Goal: Transaction & Acquisition: Purchase product/service

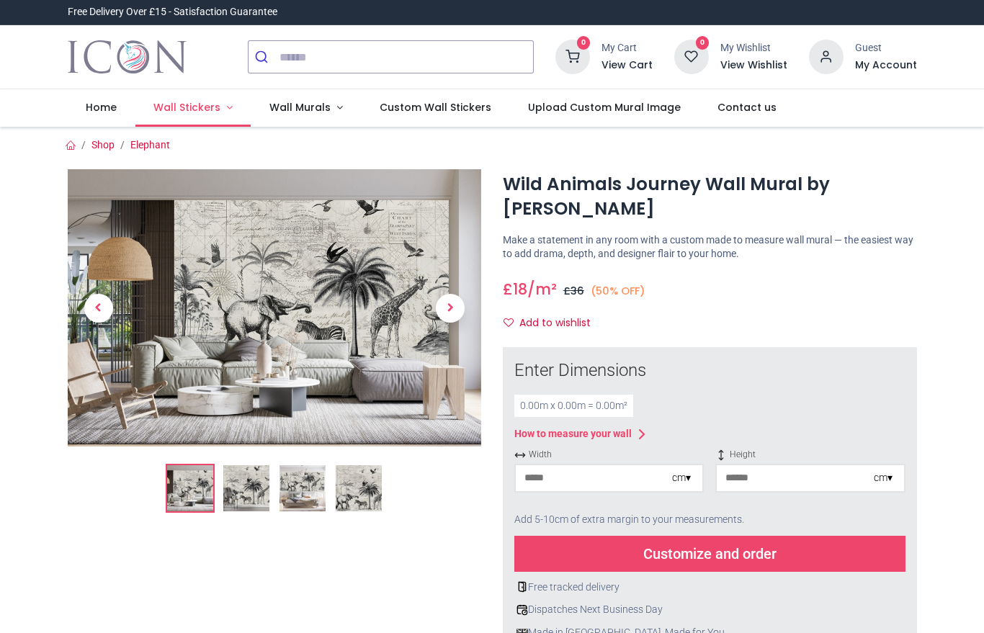
click at [190, 117] on link "Wall Stickers" at bounding box center [193, 107] width 116 height 37
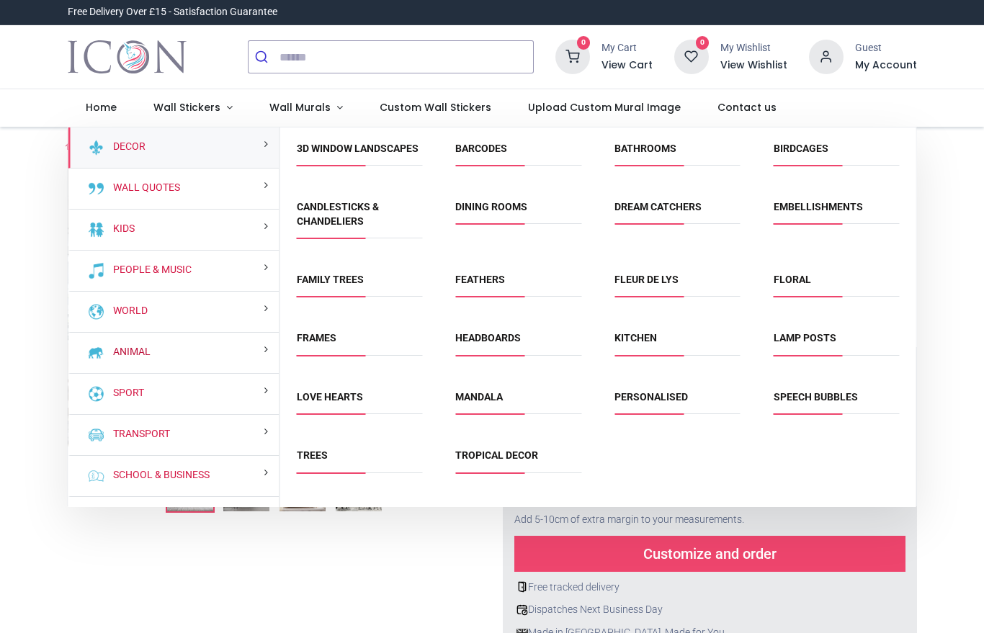
click at [151, 349] on link "Animal" at bounding box center [128, 352] width 43 height 14
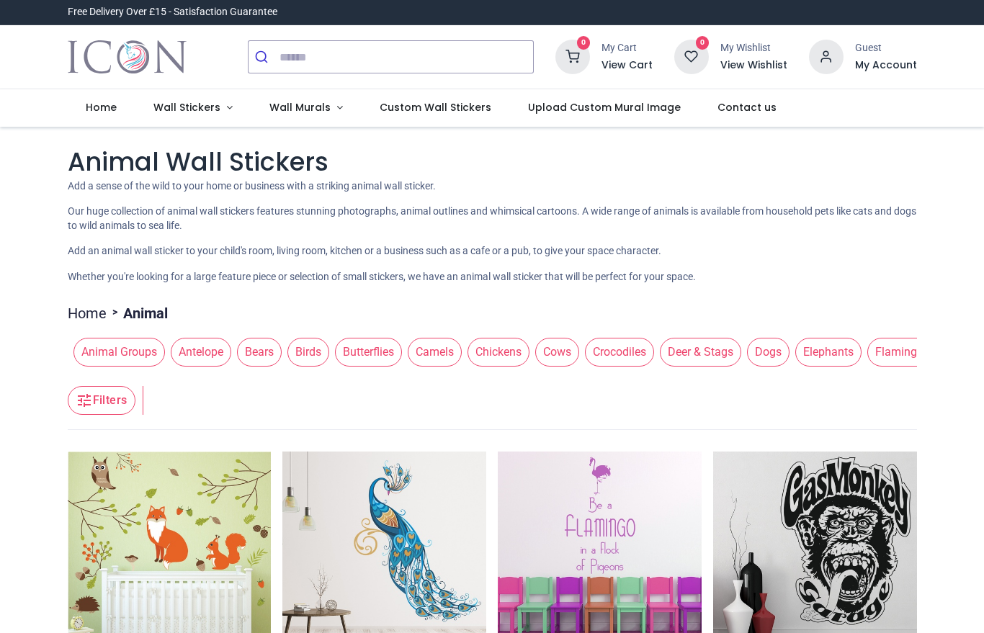
click at [705, 362] on span "Deer & Stags" at bounding box center [700, 352] width 81 height 29
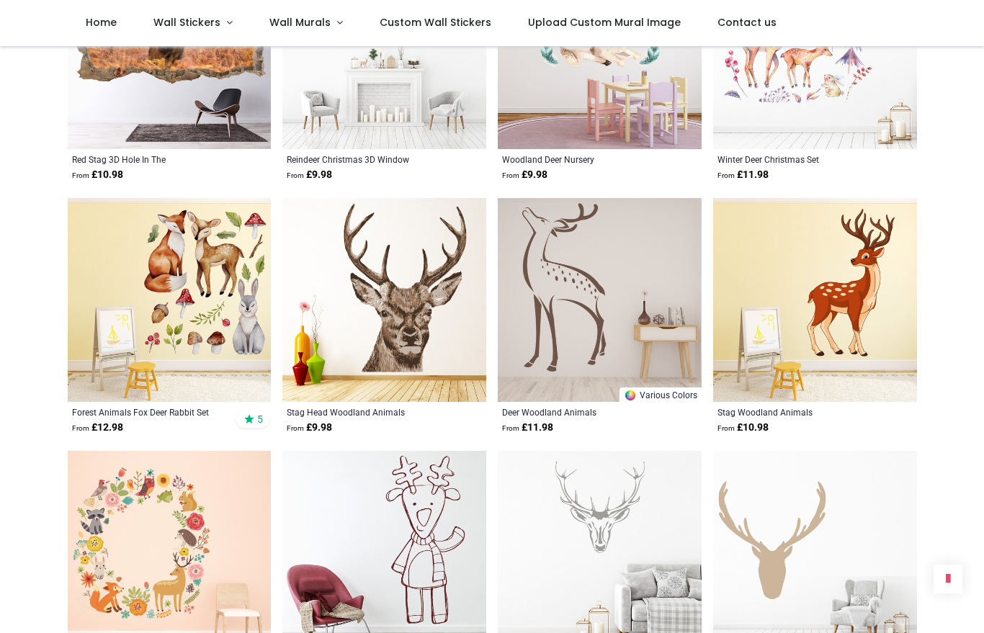
scroll to position [1185, 0]
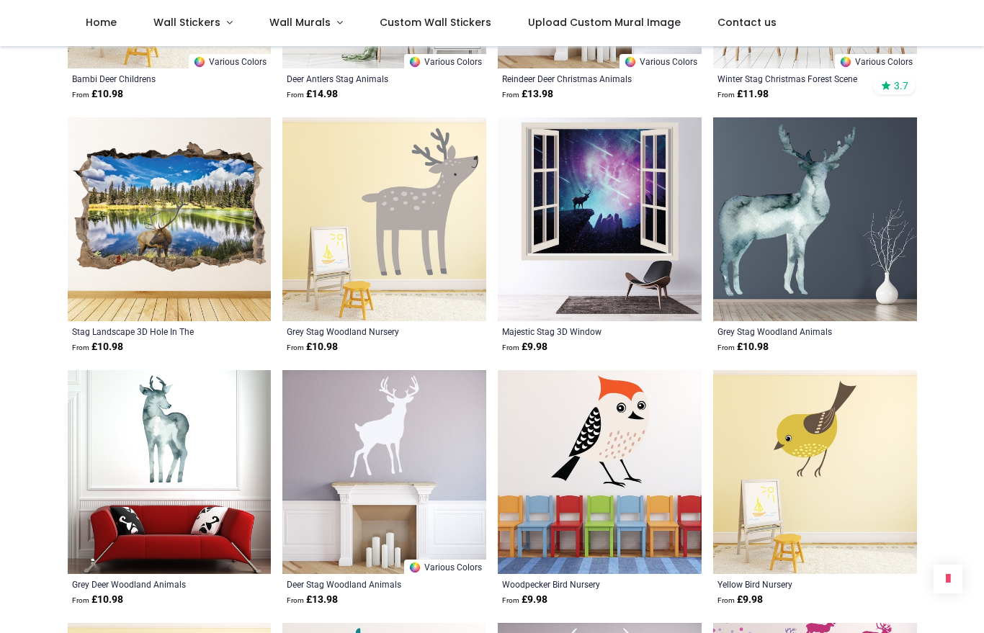
scroll to position [2278, 0]
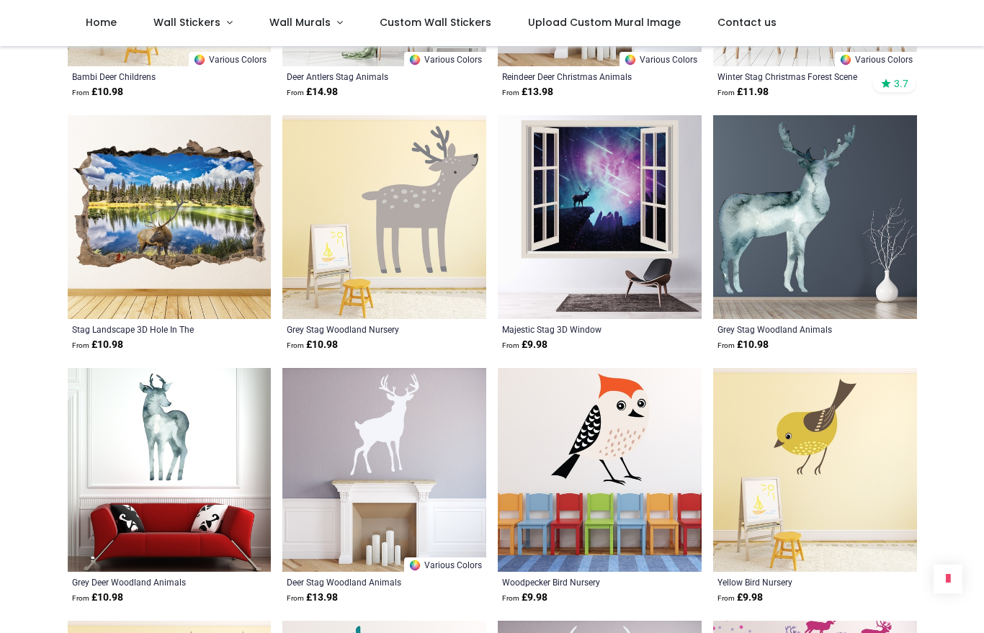
click at [791, 205] on img at bounding box center [815, 217] width 204 height 204
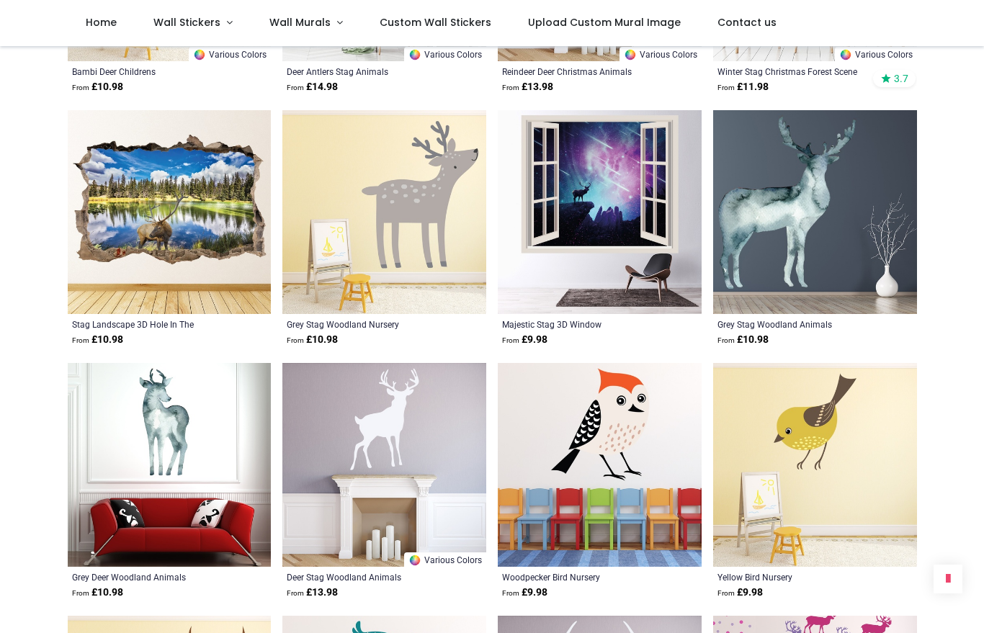
scroll to position [2278, 0]
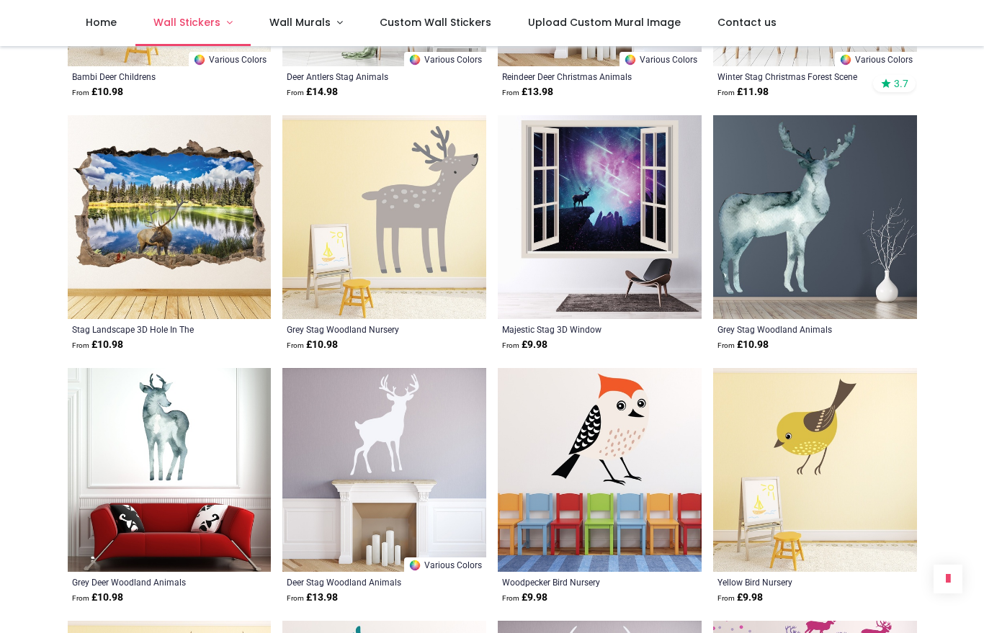
click at [192, 20] on span "Wall Stickers" at bounding box center [186, 22] width 67 height 14
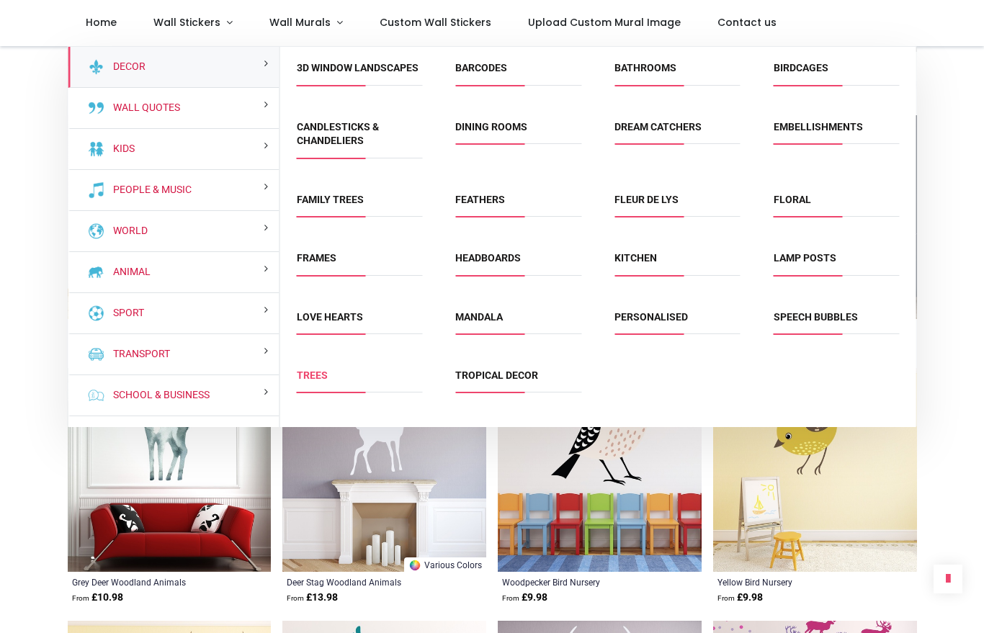
click at [318, 381] on link "Trees" at bounding box center [312, 376] width 31 height 12
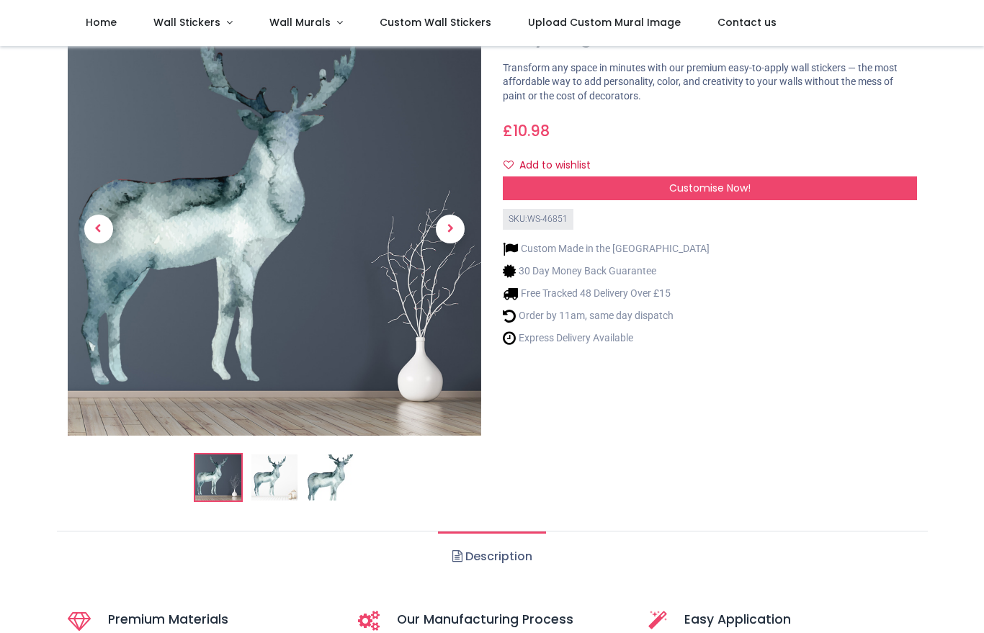
scroll to position [25, 0]
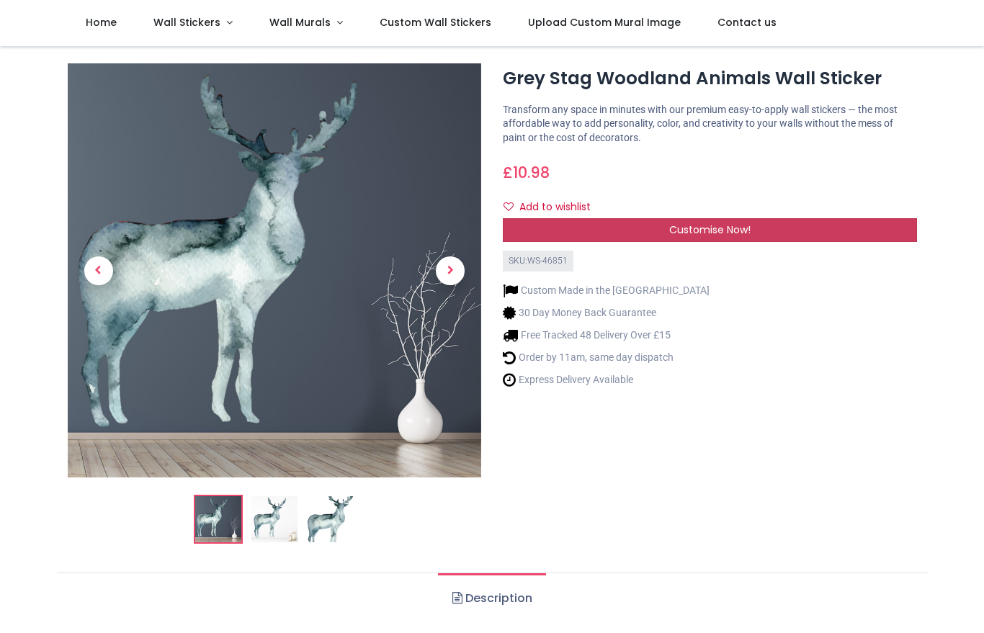
click at [688, 223] on span "Customise Now!" at bounding box center [709, 230] width 81 height 14
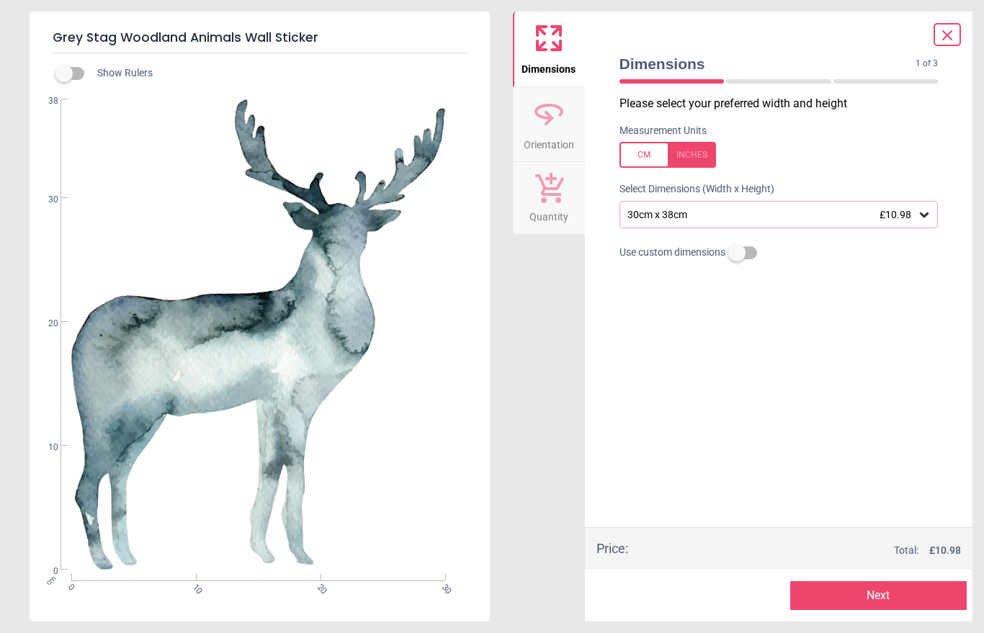
click at [870, 215] on div "30cm x 38cm £10.98" at bounding box center [772, 215] width 292 height 12
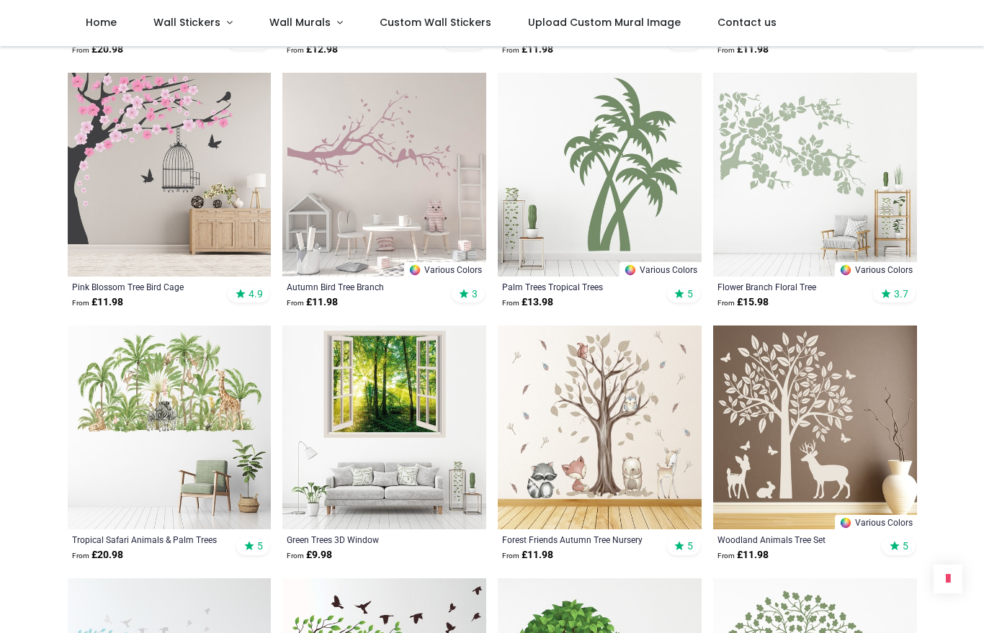
scroll to position [780, 0]
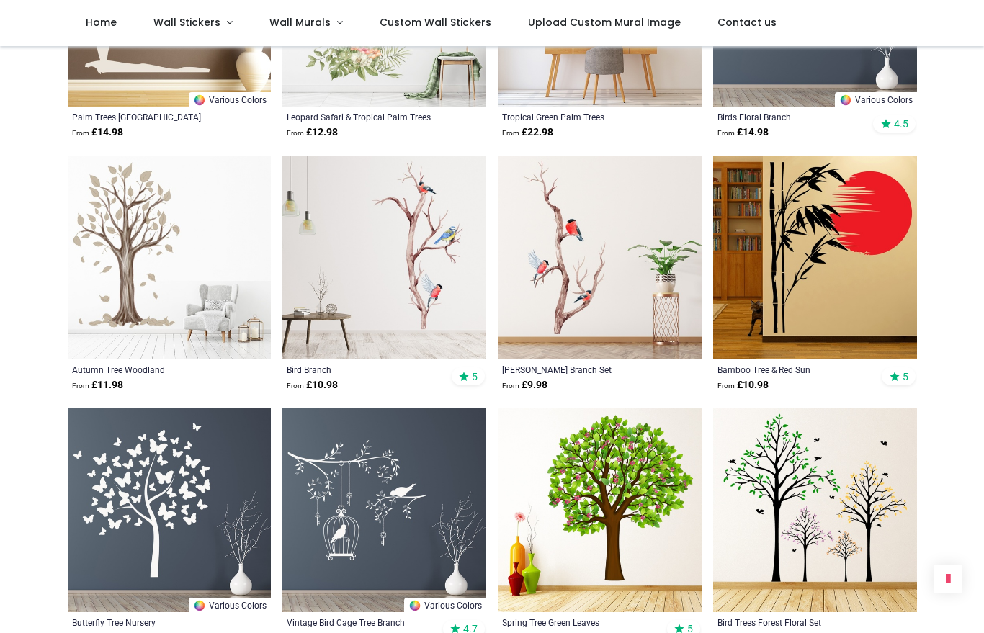
scroll to position [1708, 0]
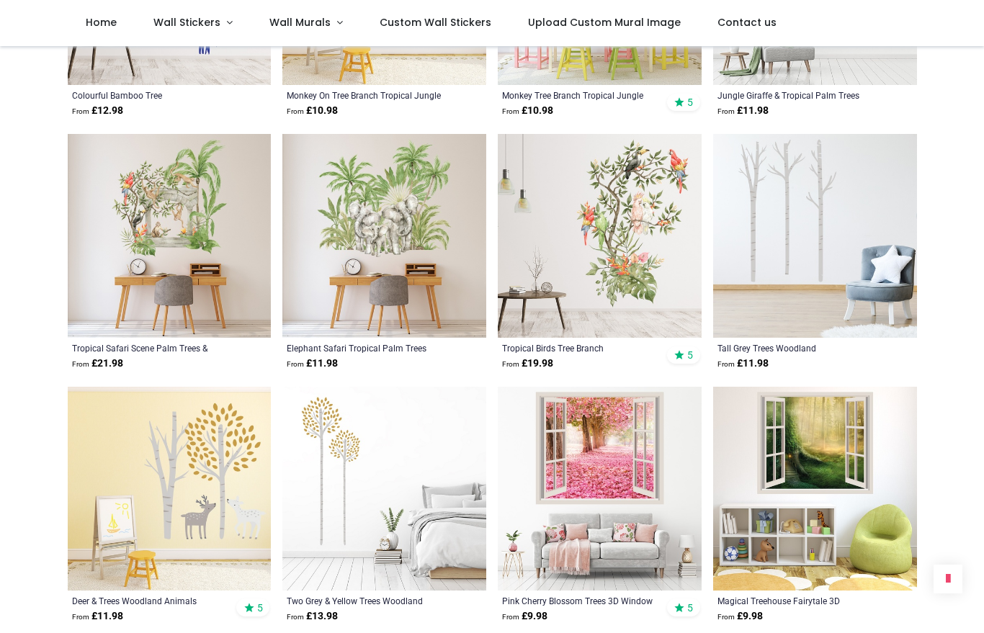
scroll to position [3498, 0]
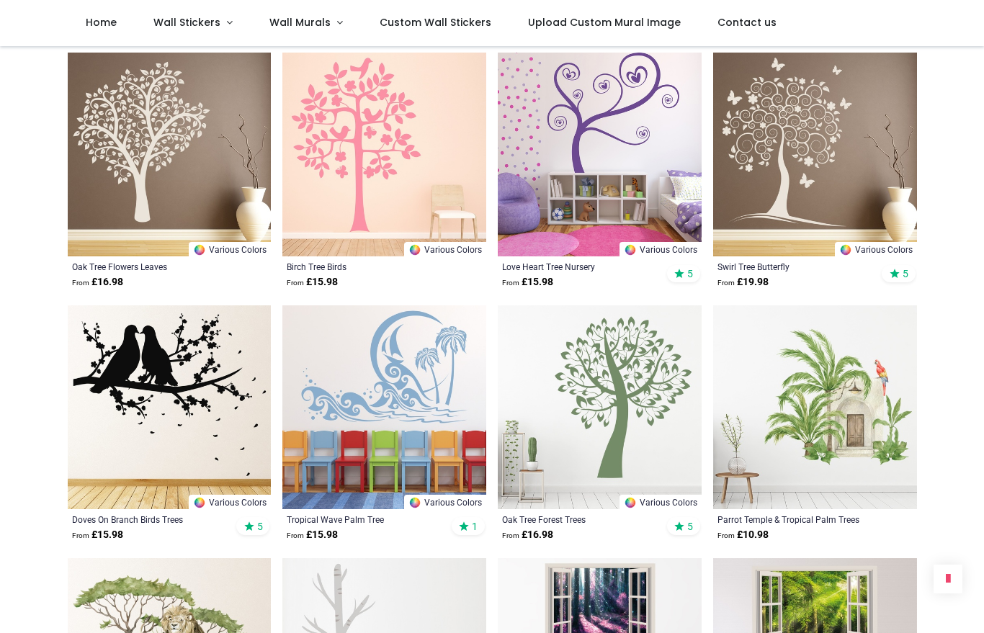
scroll to position [5601, 0]
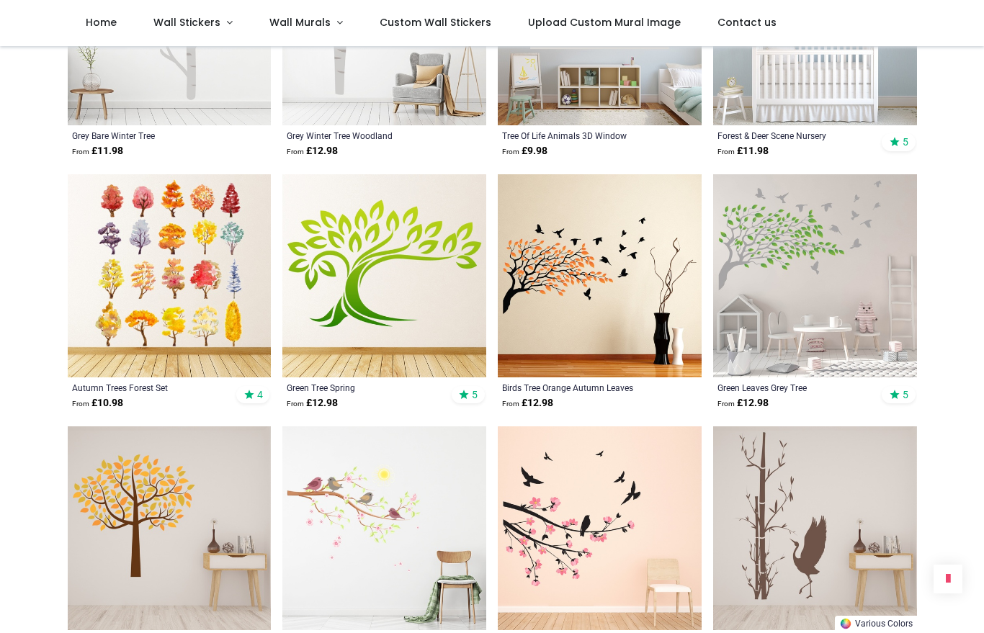
scroll to position [8260, 0]
click at [186, 23] on span "Wall Stickers" at bounding box center [186, 22] width 67 height 14
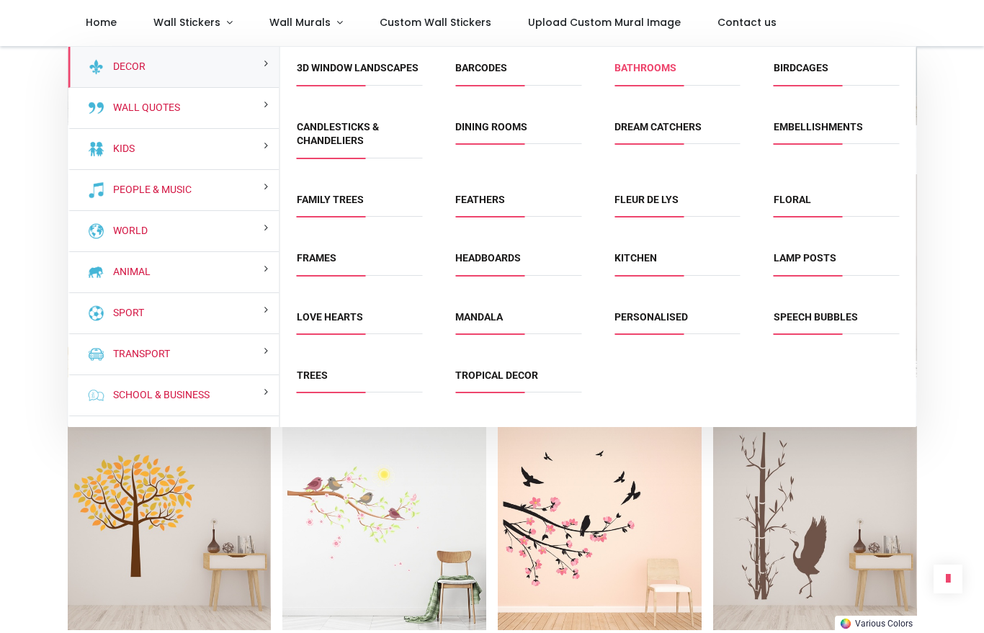
click at [655, 66] on link "Bathrooms" at bounding box center [646, 68] width 62 height 12
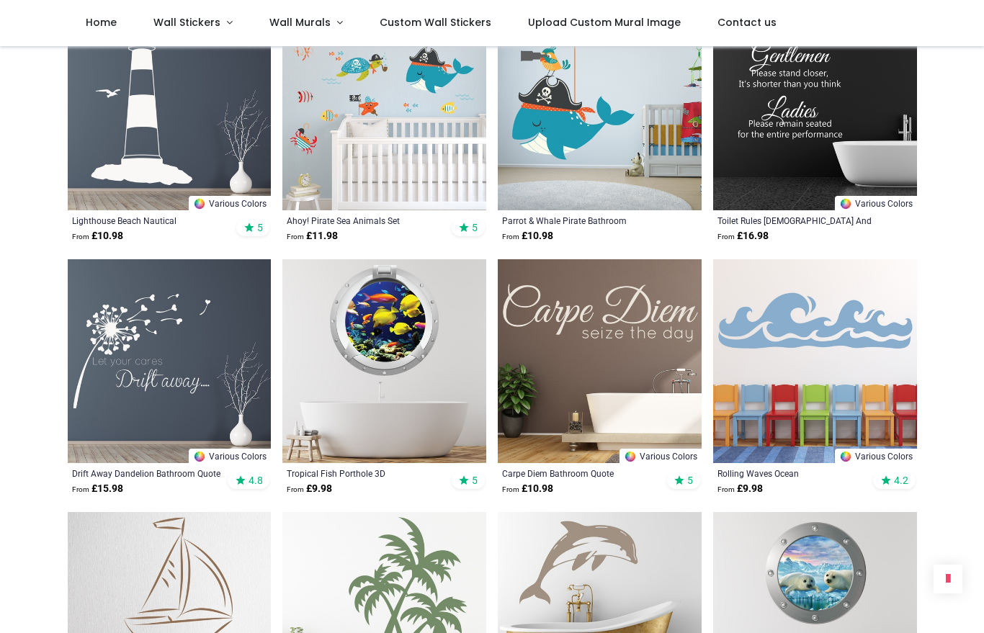
scroll to position [529, 0]
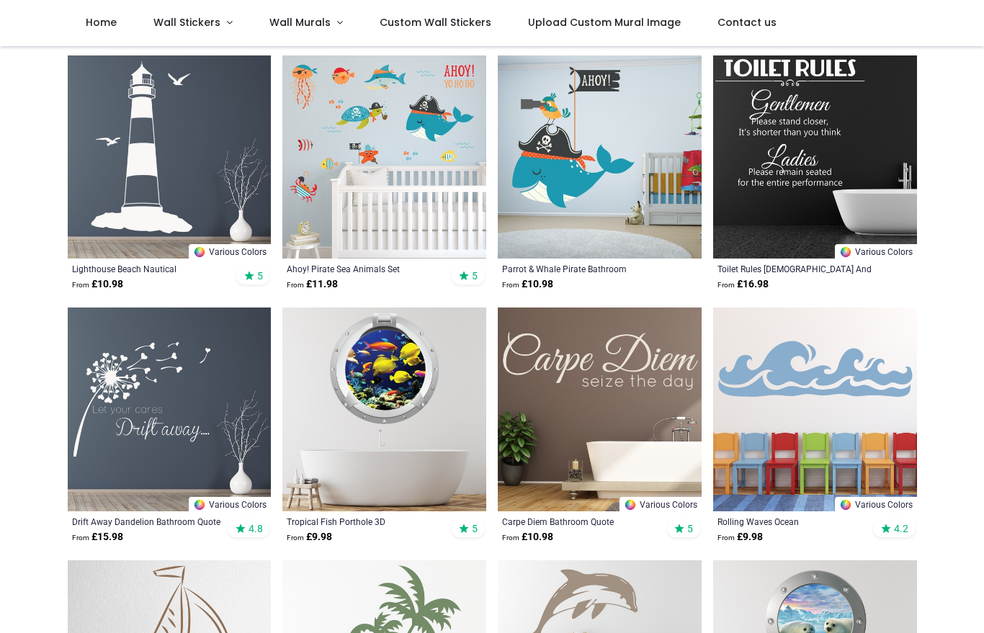
click at [128, 411] on img at bounding box center [170, 410] width 204 height 204
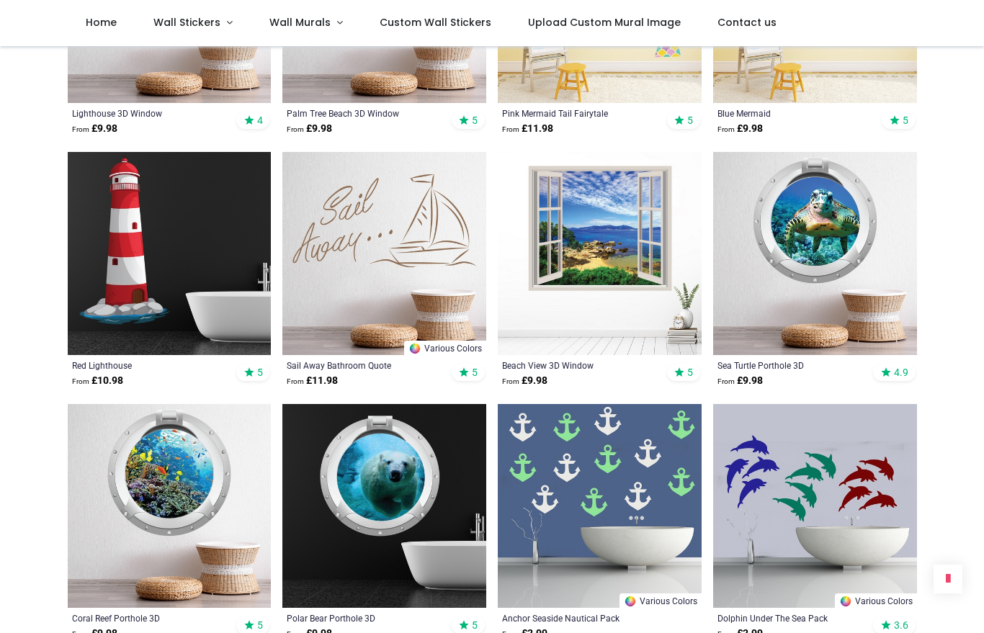
scroll to position [1444, 0]
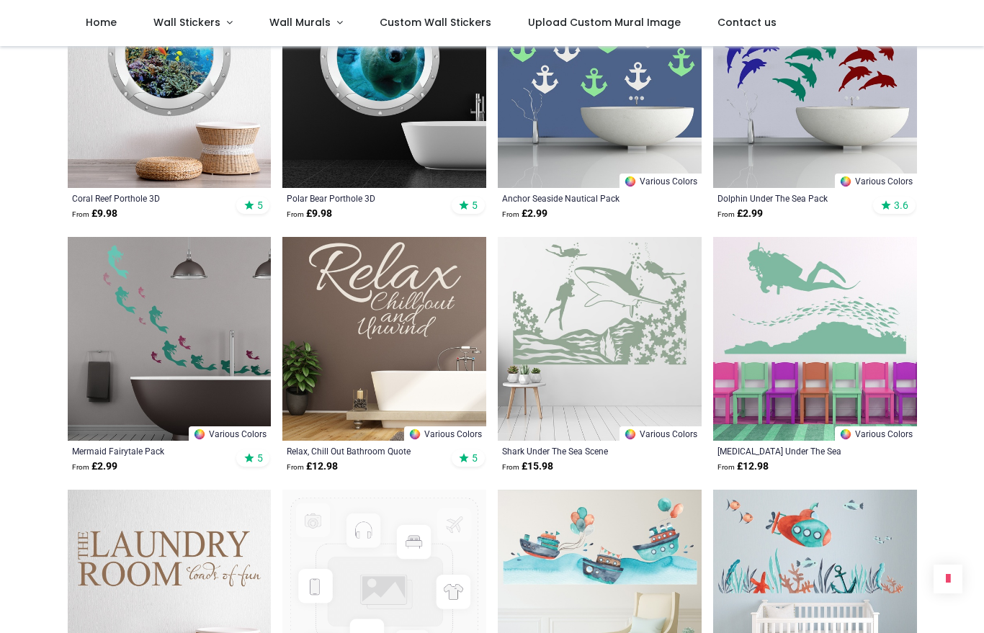
scroll to position [1864, 0]
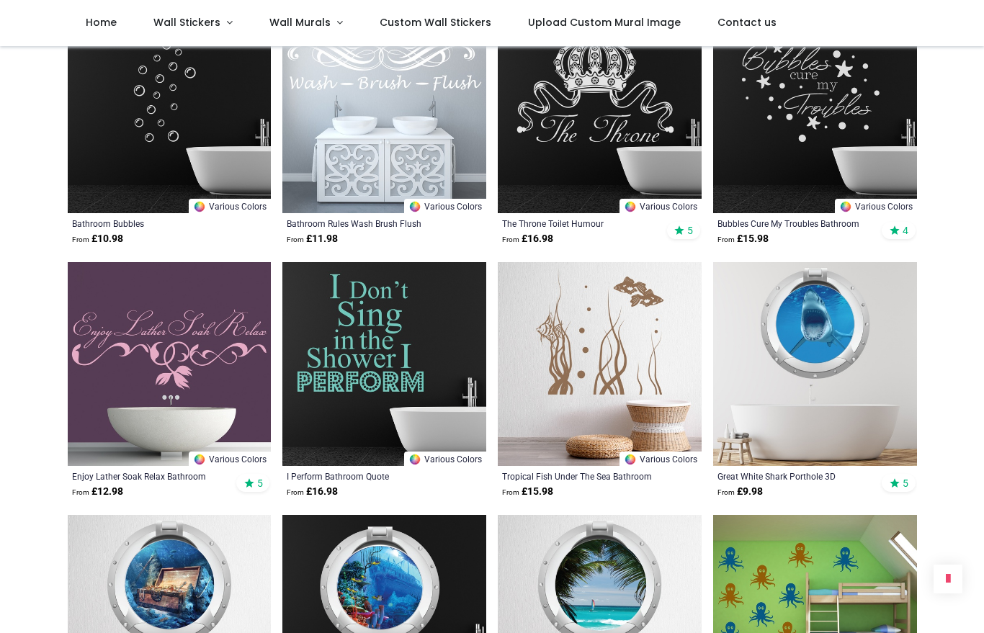
scroll to position [4114, 0]
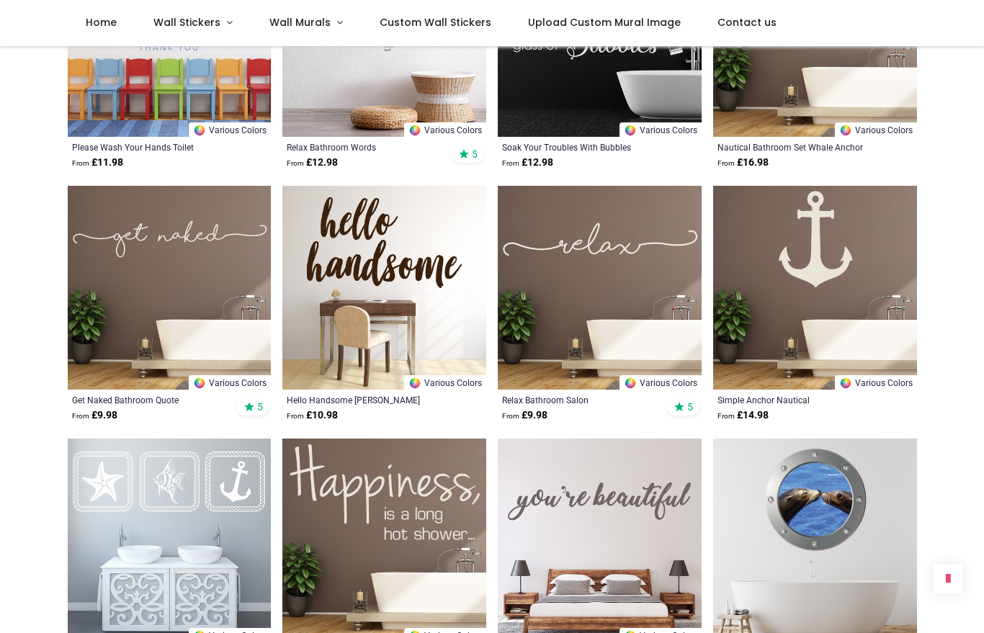
scroll to position [6718, 0]
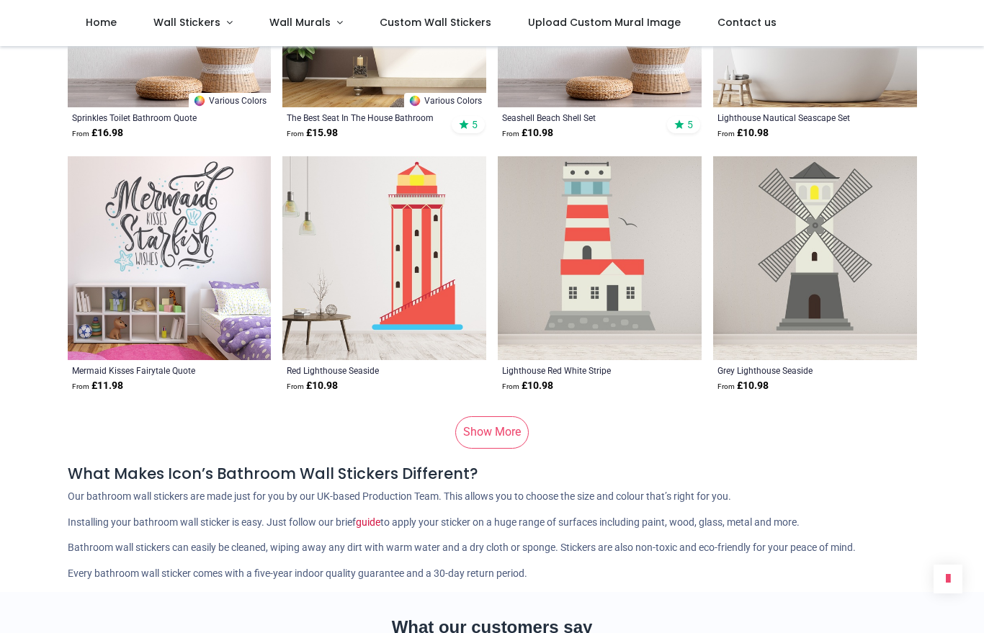
scroll to position [8769, 0]
click at [492, 445] on link "Show More" at bounding box center [492, 432] width 74 height 32
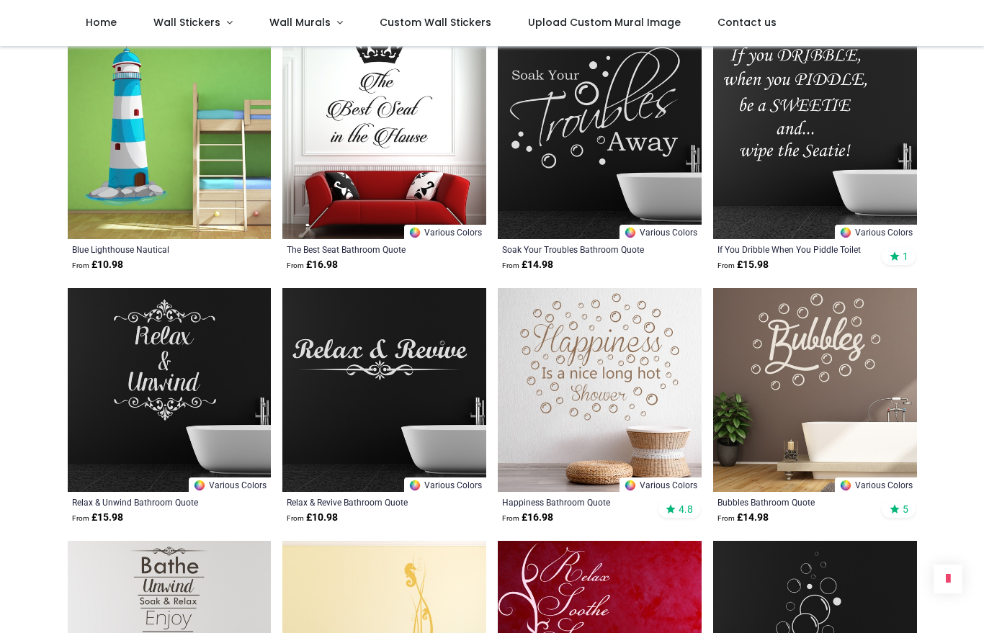
scroll to position [9648, 0]
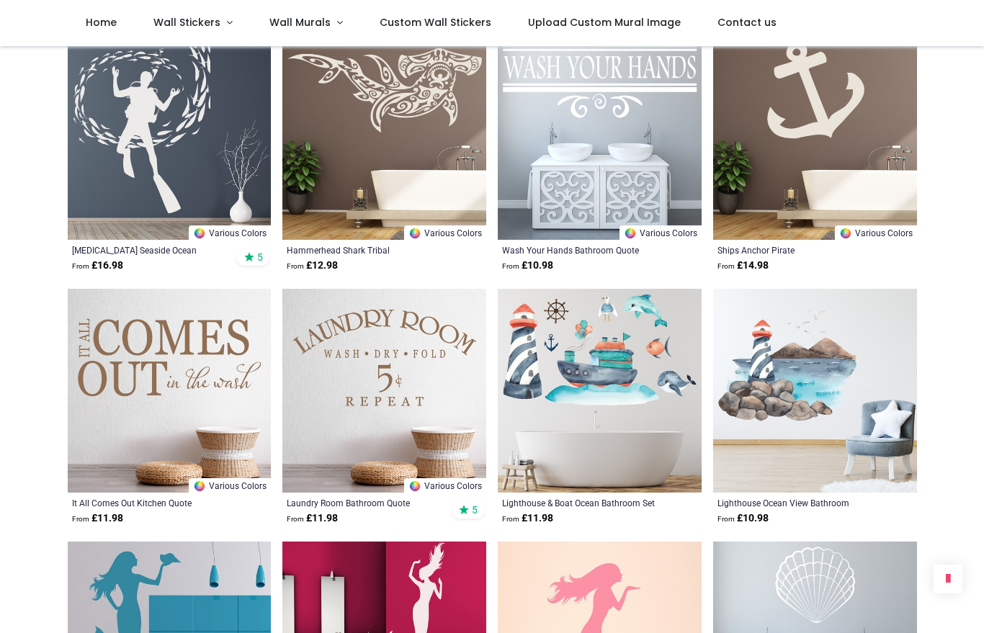
scroll to position [11671, 0]
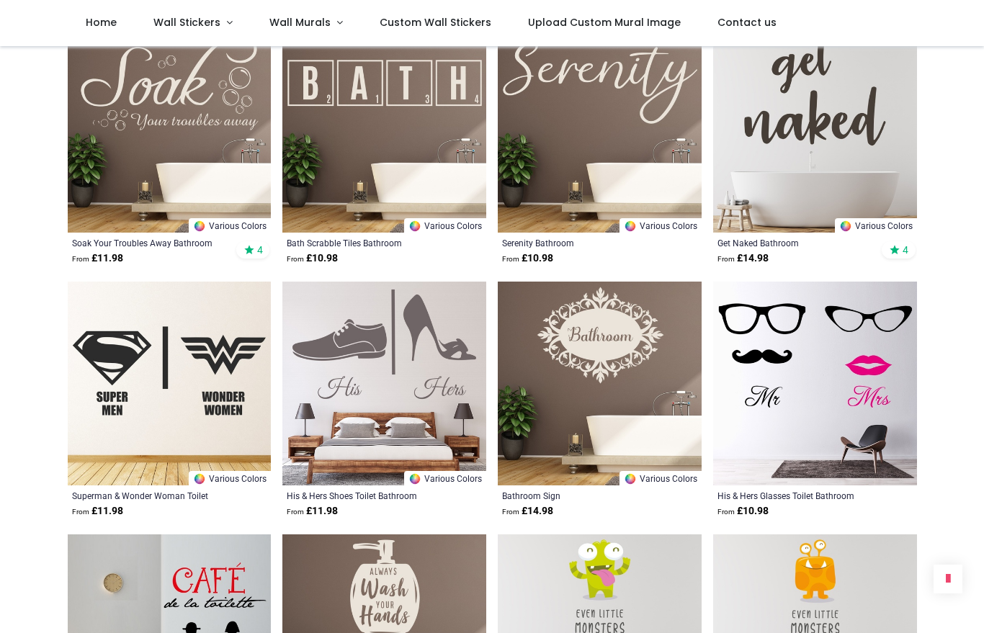
scroll to position [13701, 0]
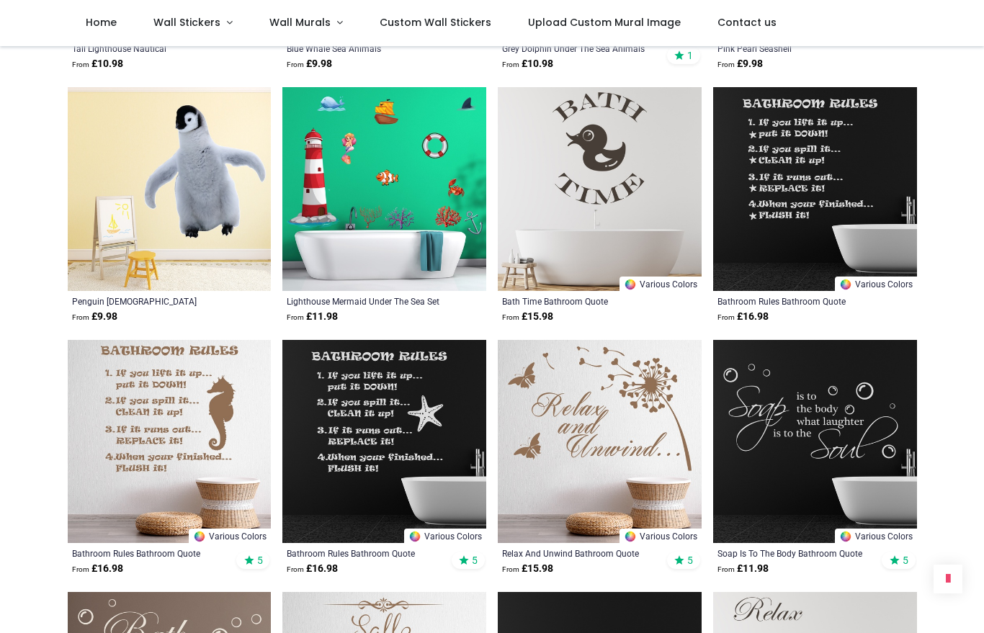
scroll to position [15411, 0]
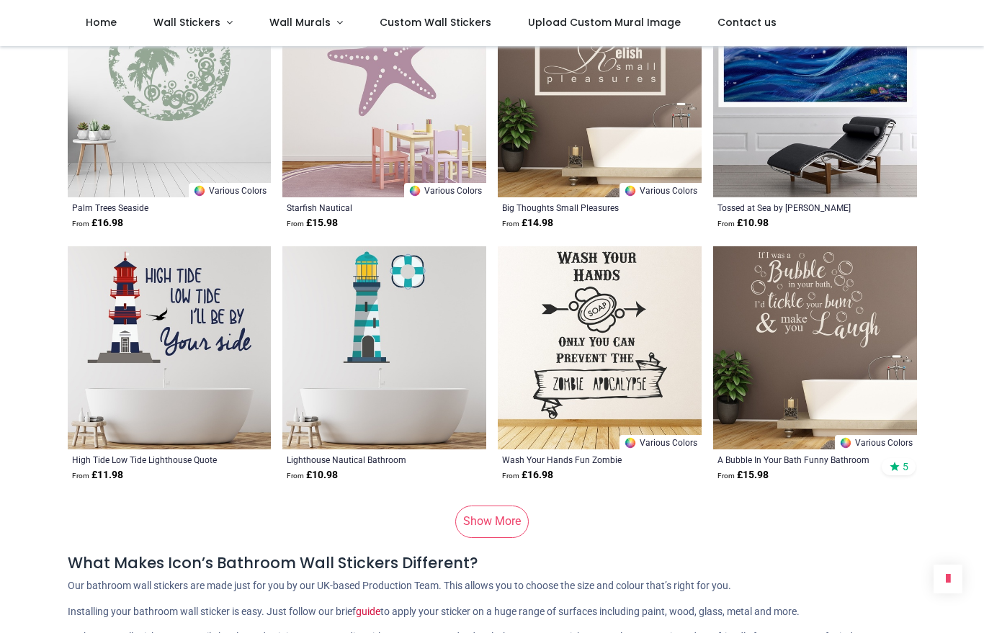
scroll to position [17527, 0]
click at [486, 519] on link "Show More" at bounding box center [492, 521] width 74 height 32
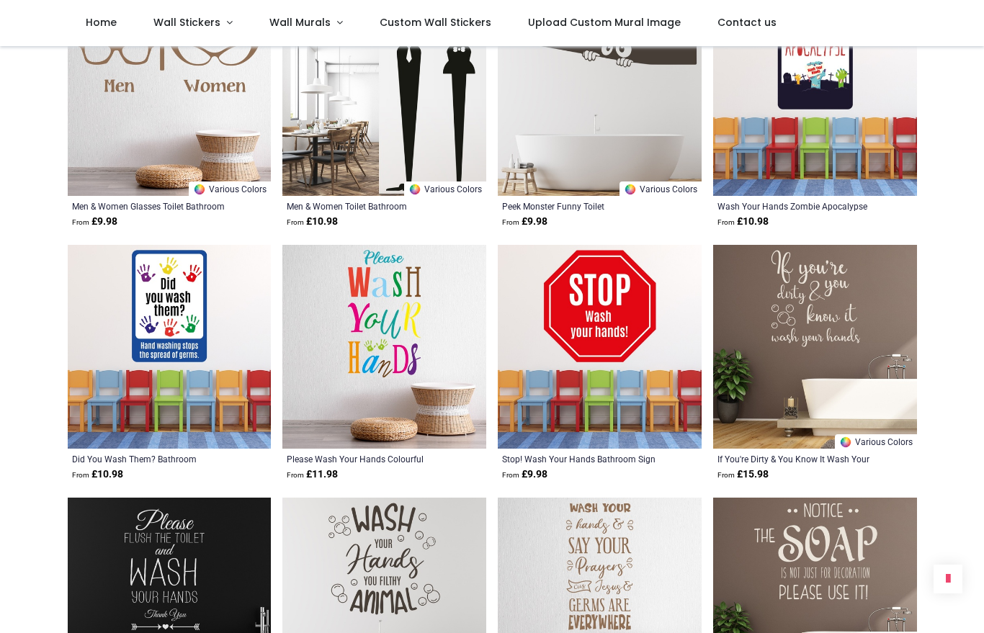
scroll to position [19045, 0]
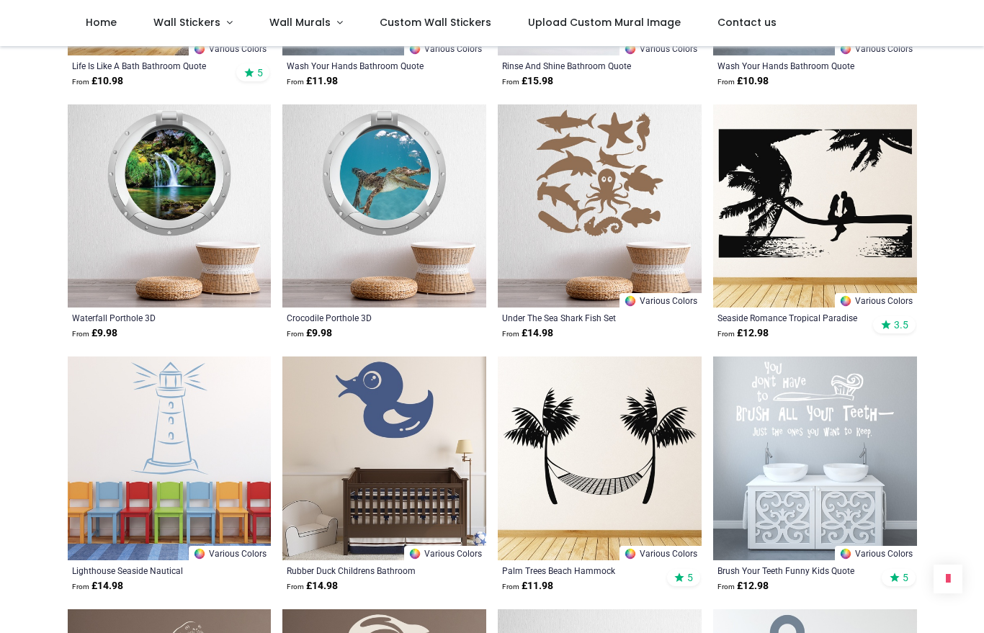
scroll to position [20704, 0]
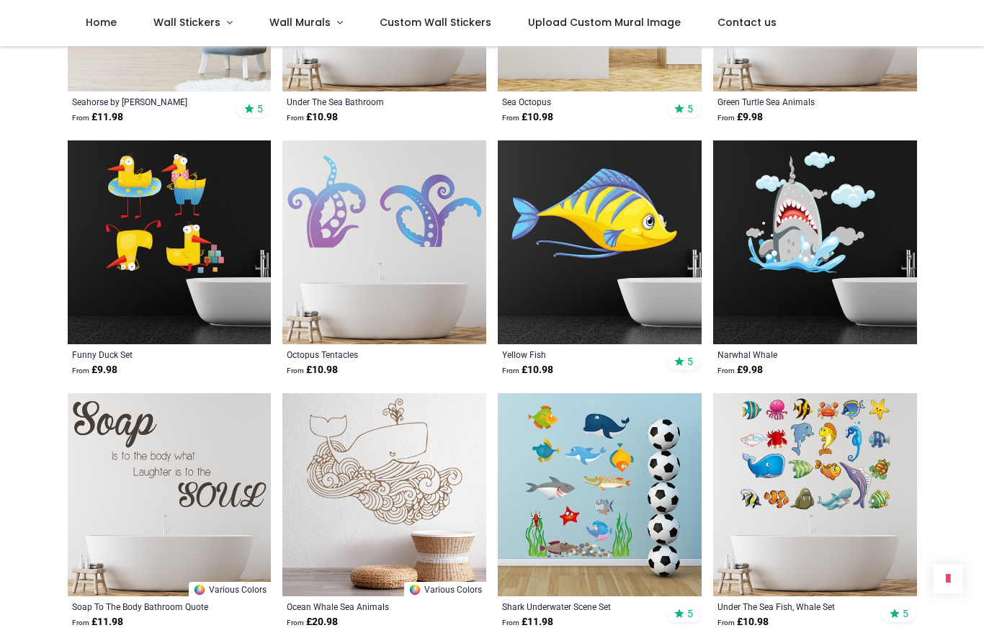
scroll to position [22435, 0]
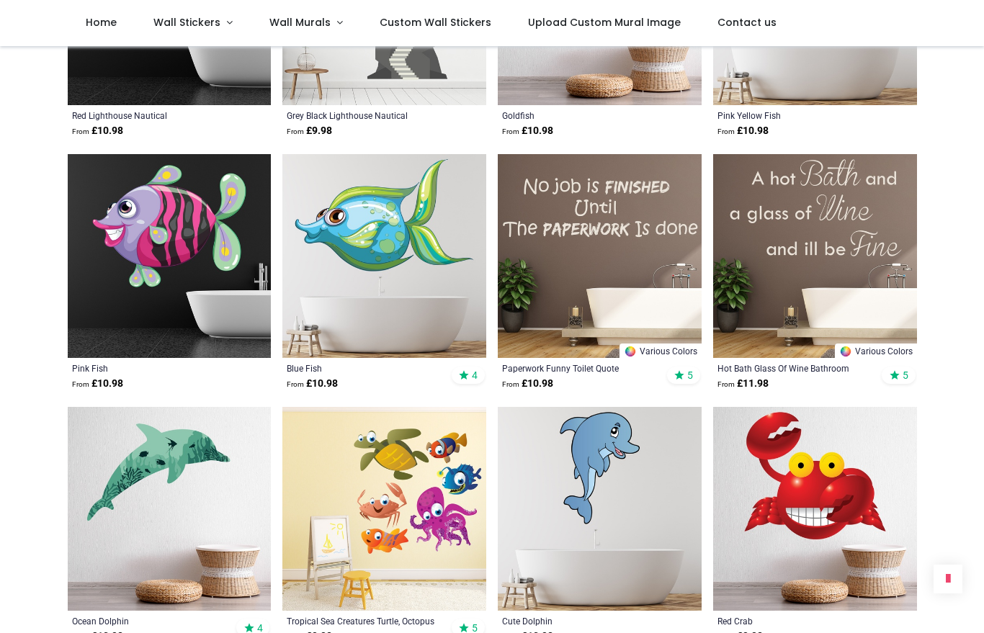
scroll to position [24190, 0]
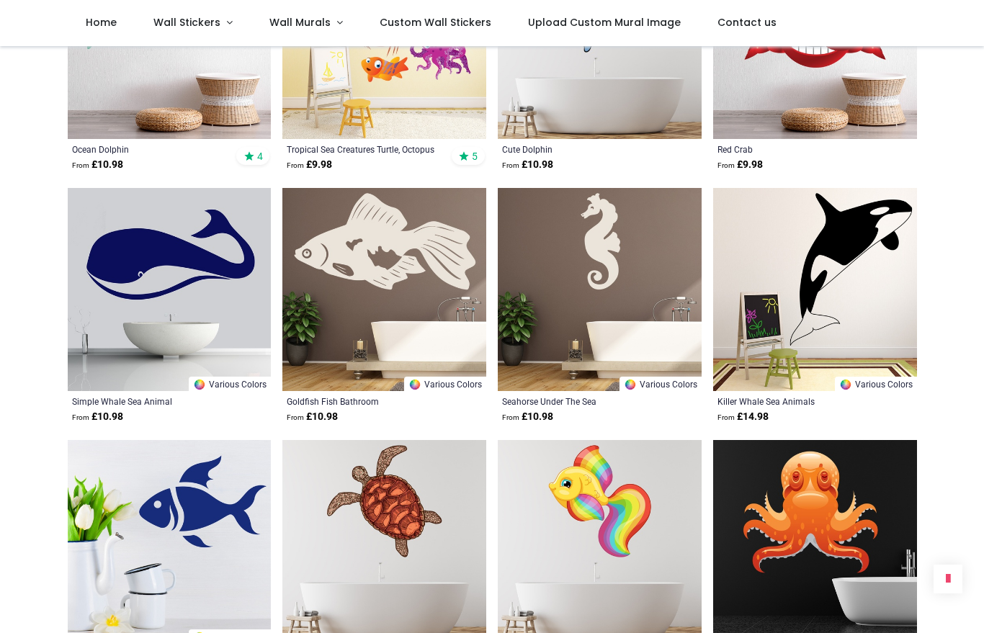
scroll to position [24662, 0]
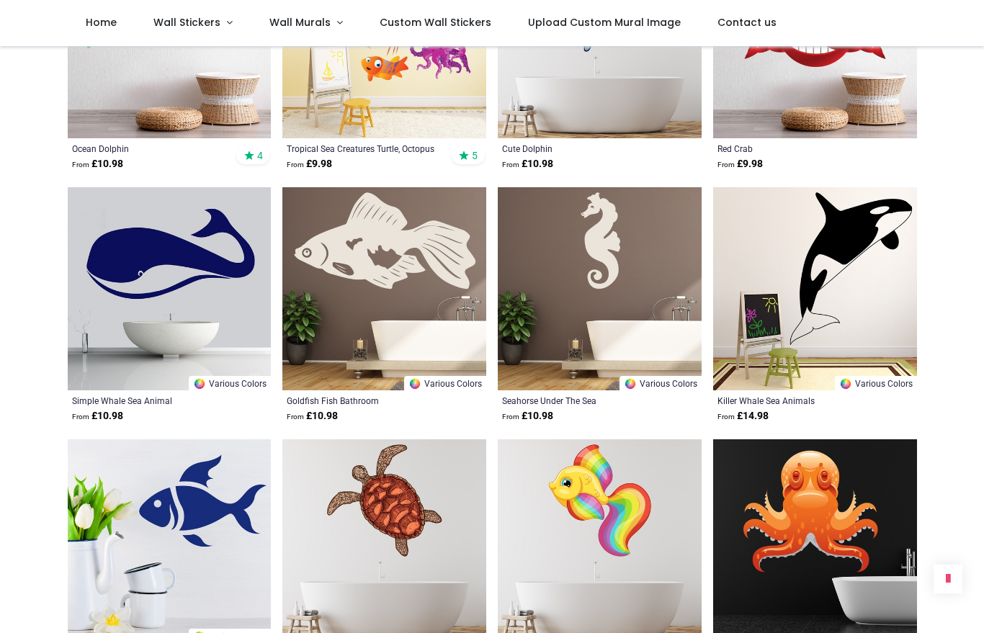
click at [373, 530] on img at bounding box center [384, 542] width 204 height 204
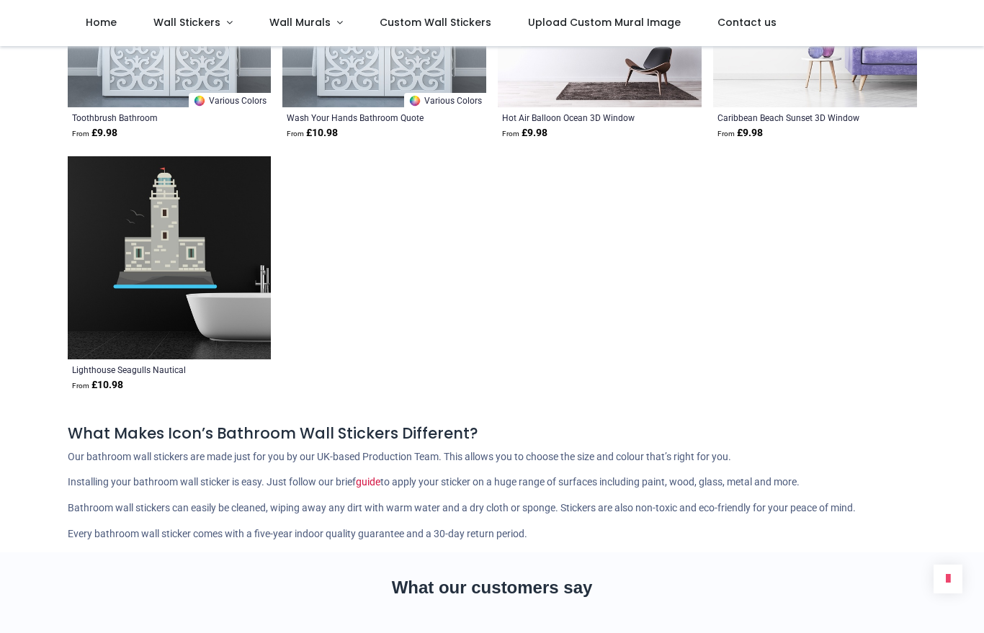
scroll to position [25706, 0]
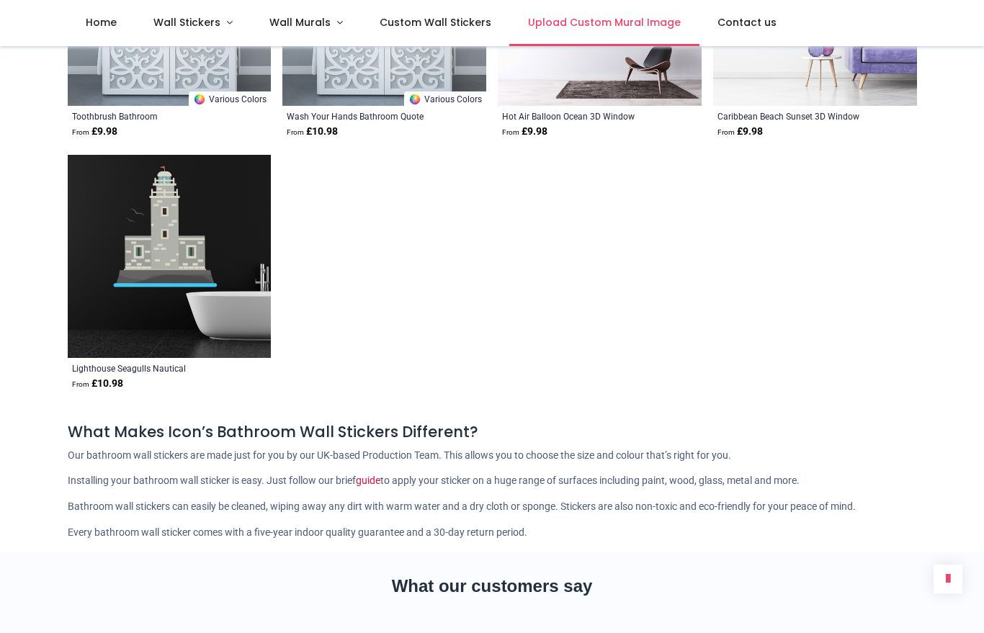
click at [586, 23] on span "Upload Custom Mural Image" at bounding box center [604, 22] width 153 height 14
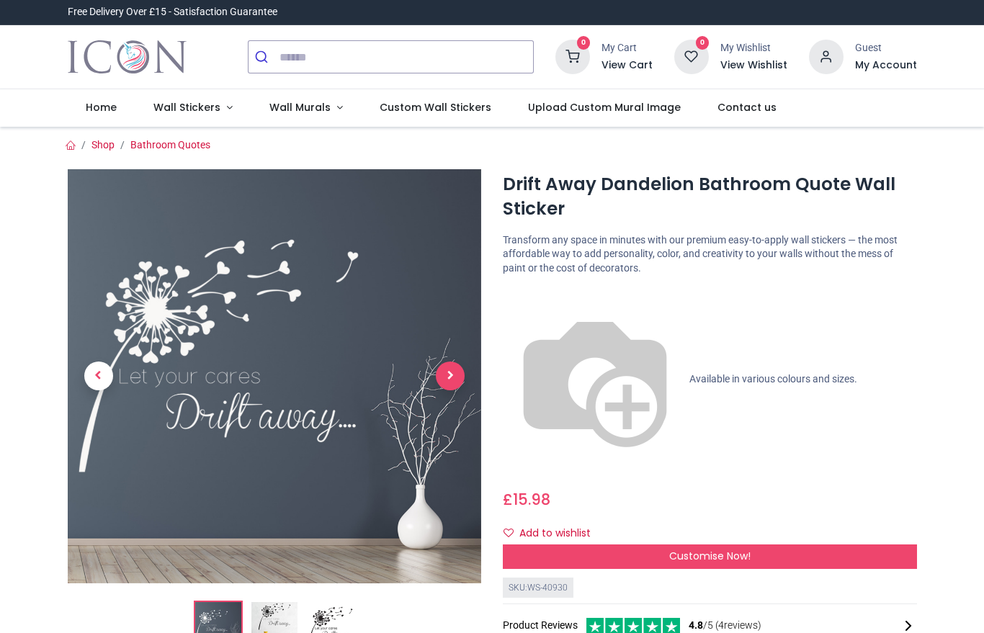
click at [443, 386] on span "Next" at bounding box center [450, 376] width 29 height 29
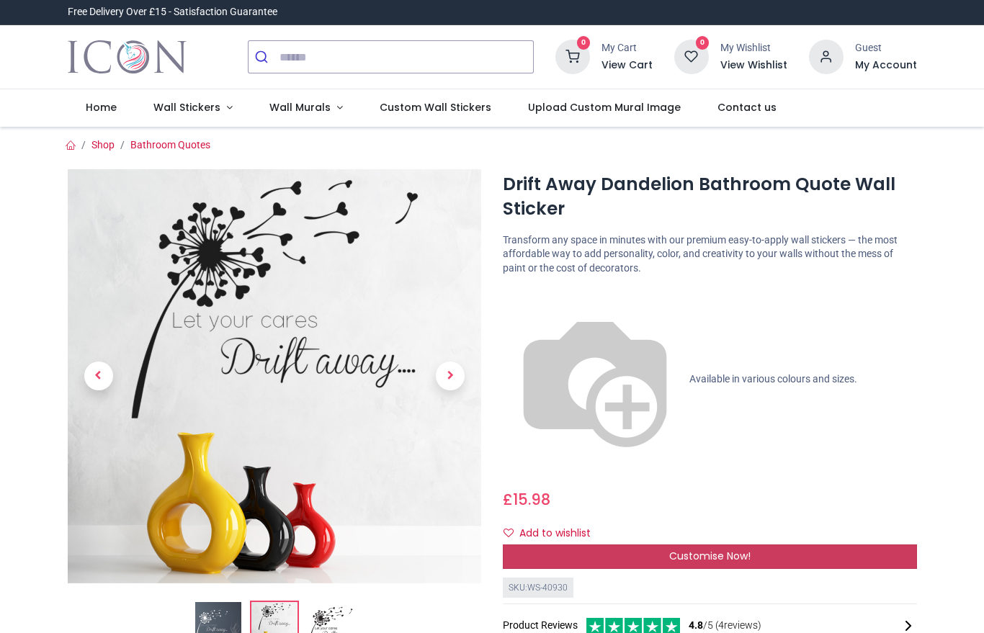
click at [567, 545] on div "Customise Now!" at bounding box center [710, 557] width 414 height 25
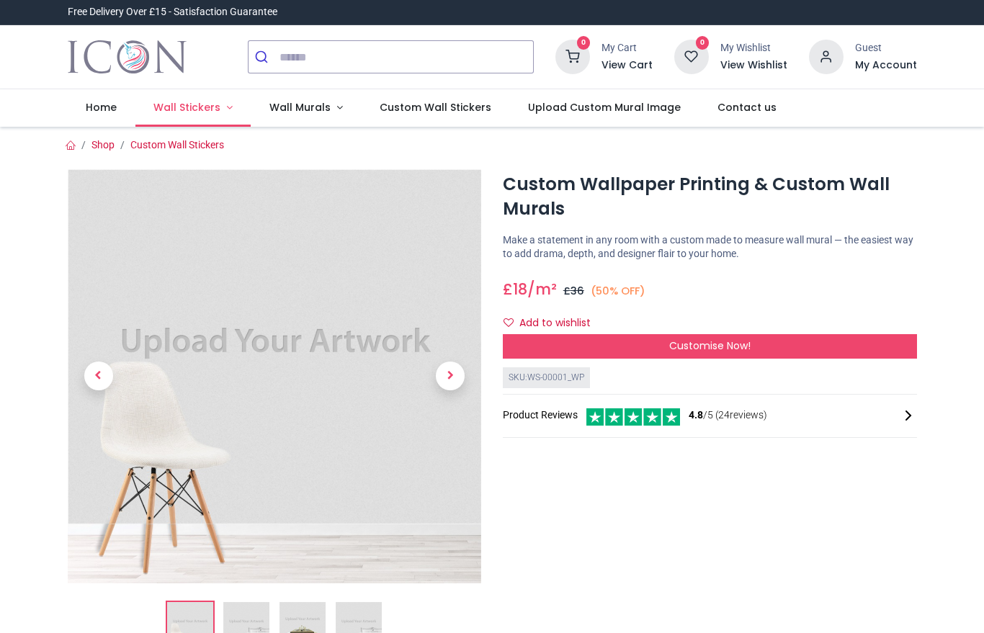
click at [192, 108] on span "Wall Stickers" at bounding box center [186, 107] width 67 height 14
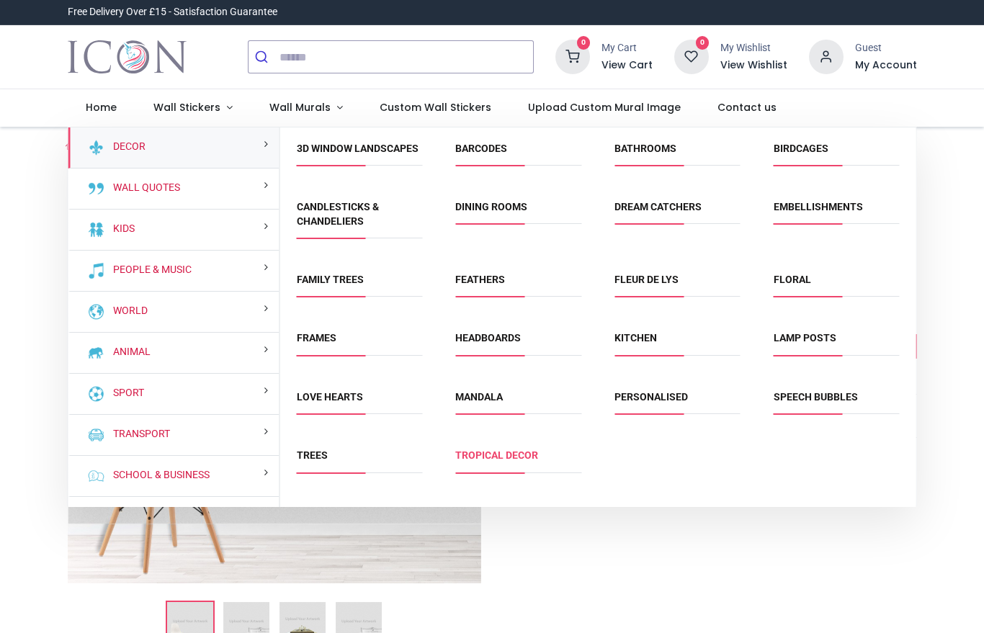
click at [491, 461] on link "Tropical Decor" at bounding box center [496, 456] width 83 height 12
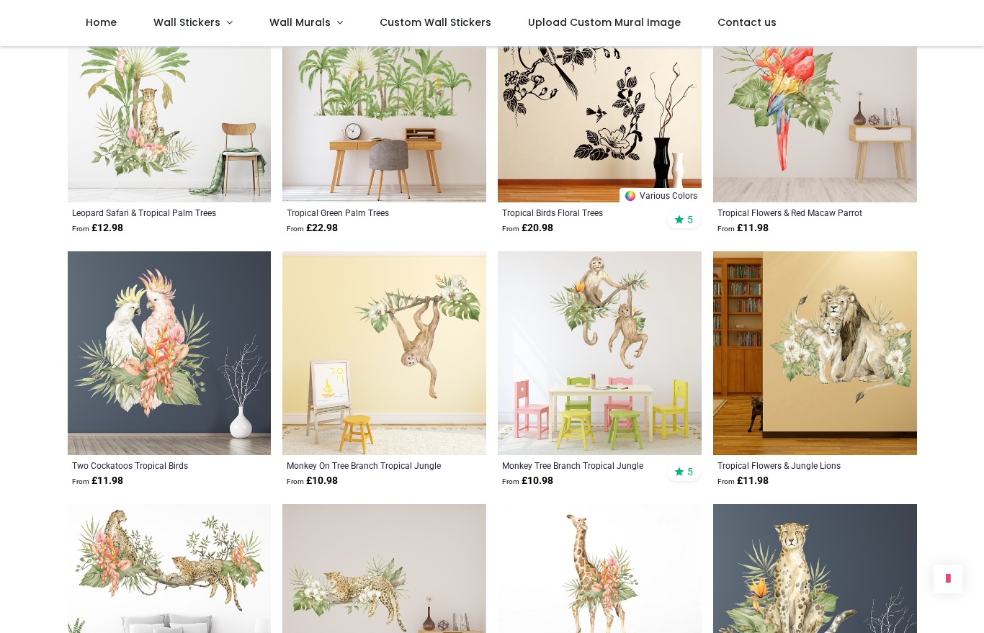
scroll to position [865, 0]
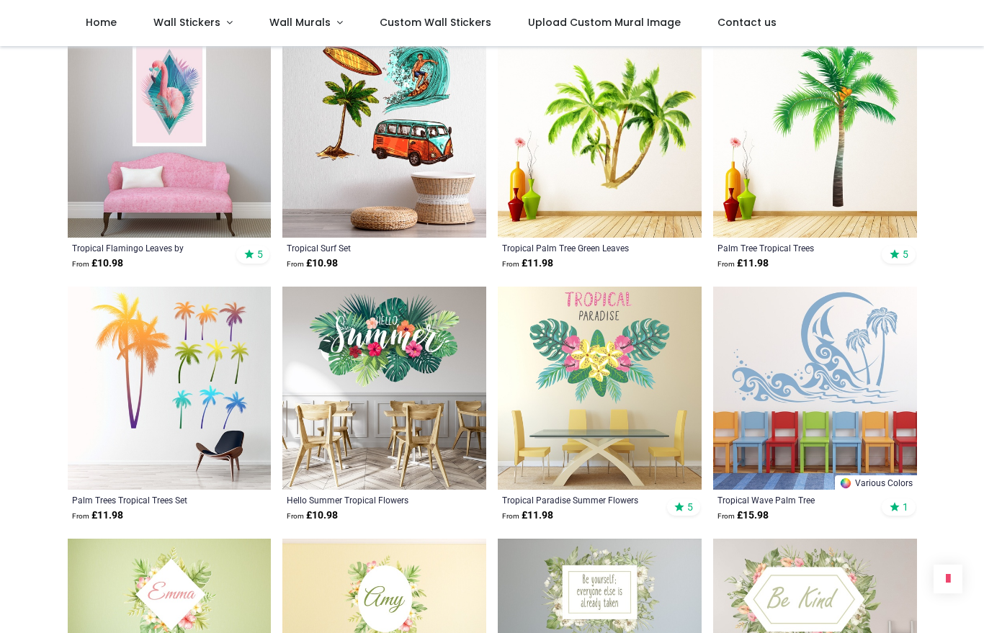
scroll to position [2093, 0]
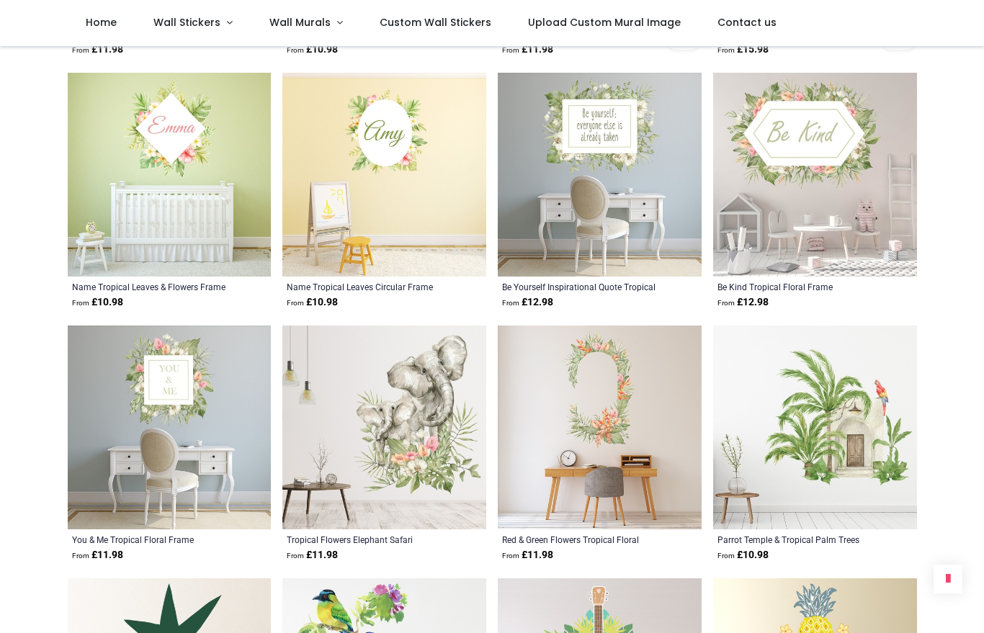
scroll to position [2558, 0]
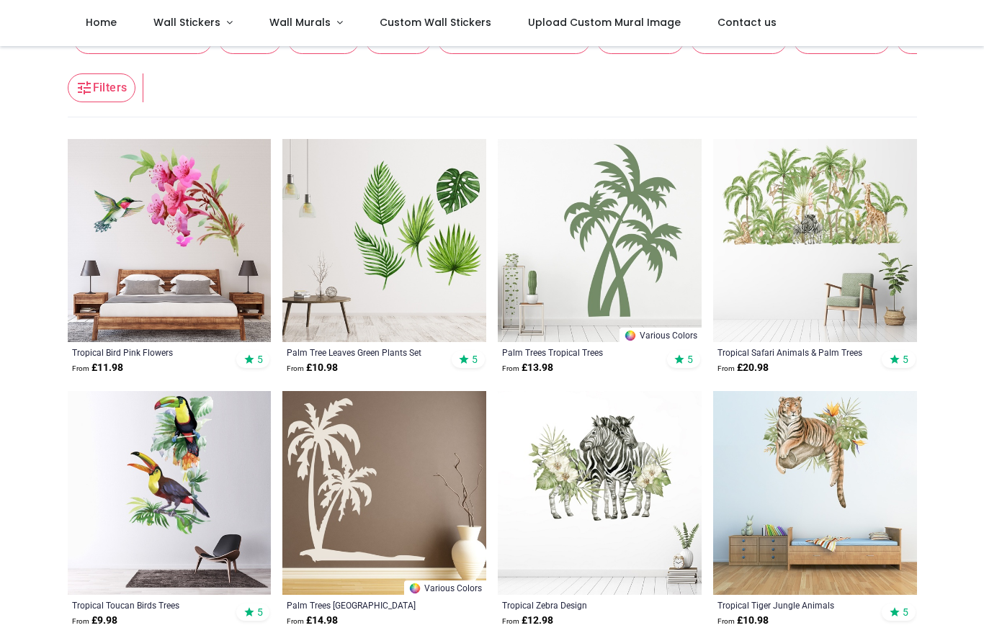
scroll to position [217, 0]
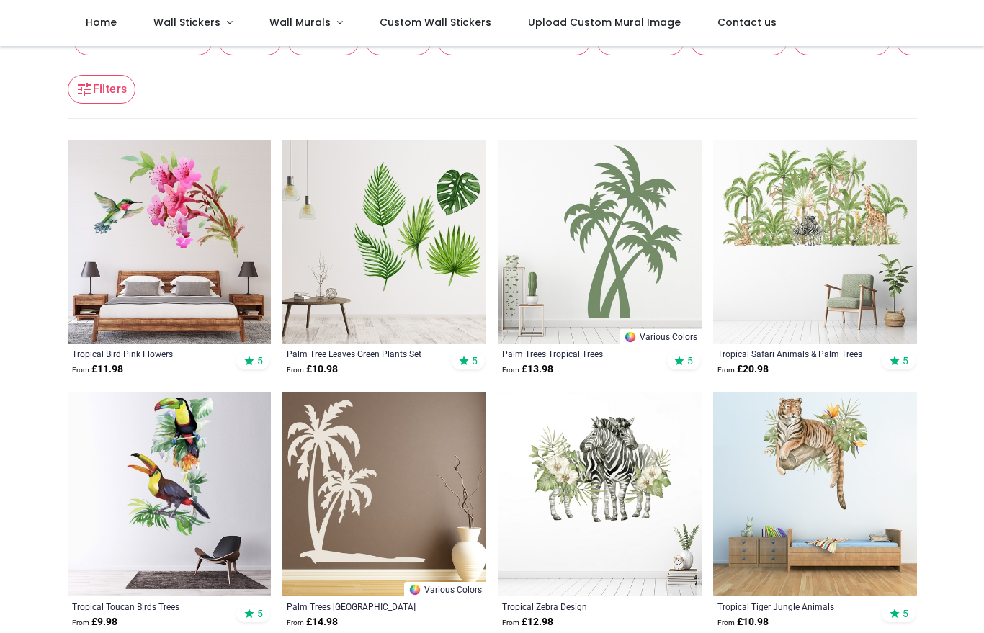
click at [610, 248] on img at bounding box center [600, 243] width 204 height 204
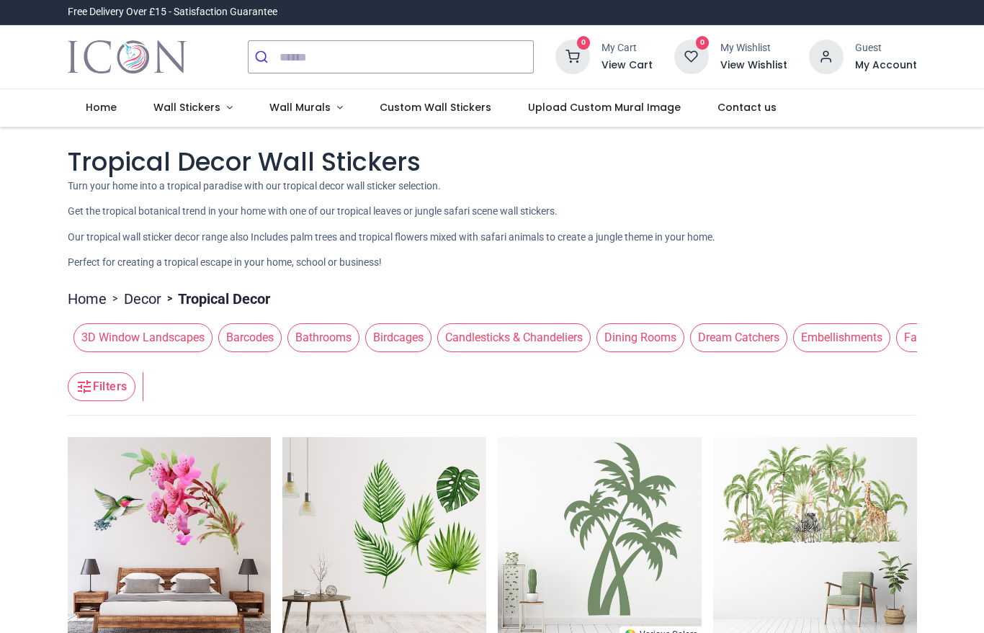
scroll to position [0, 0]
click at [302, 105] on span "Wall Murals" at bounding box center [300, 107] width 61 height 14
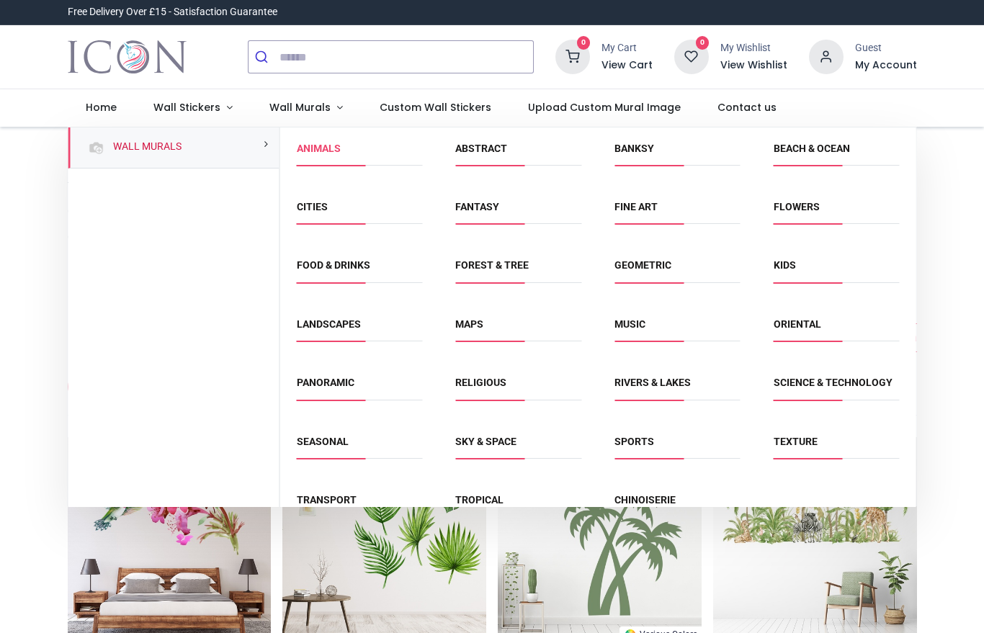
click at [332, 146] on link "Animals" at bounding box center [319, 149] width 44 height 12
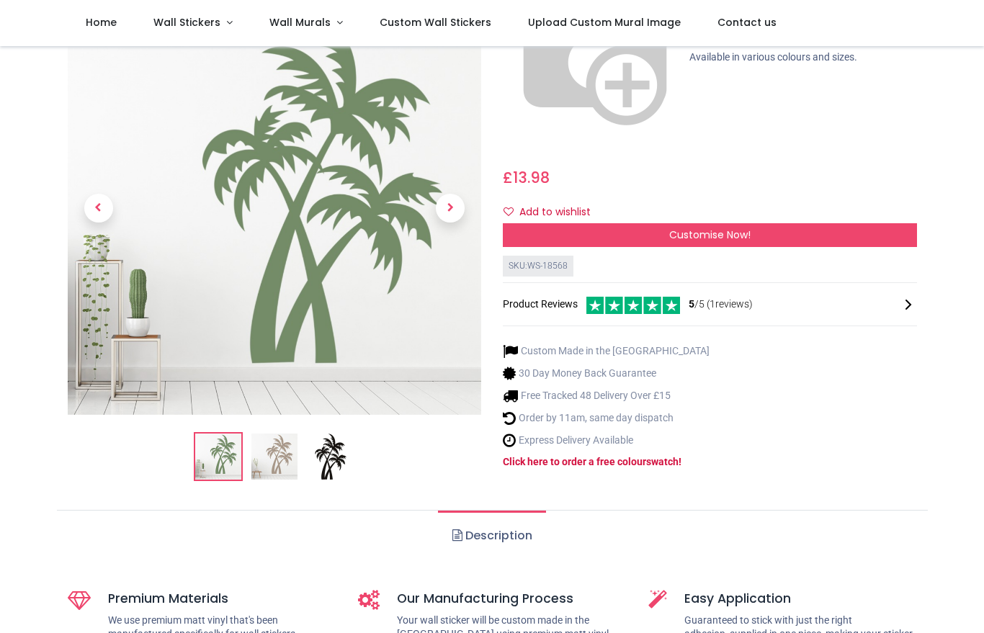
scroll to position [218, 0]
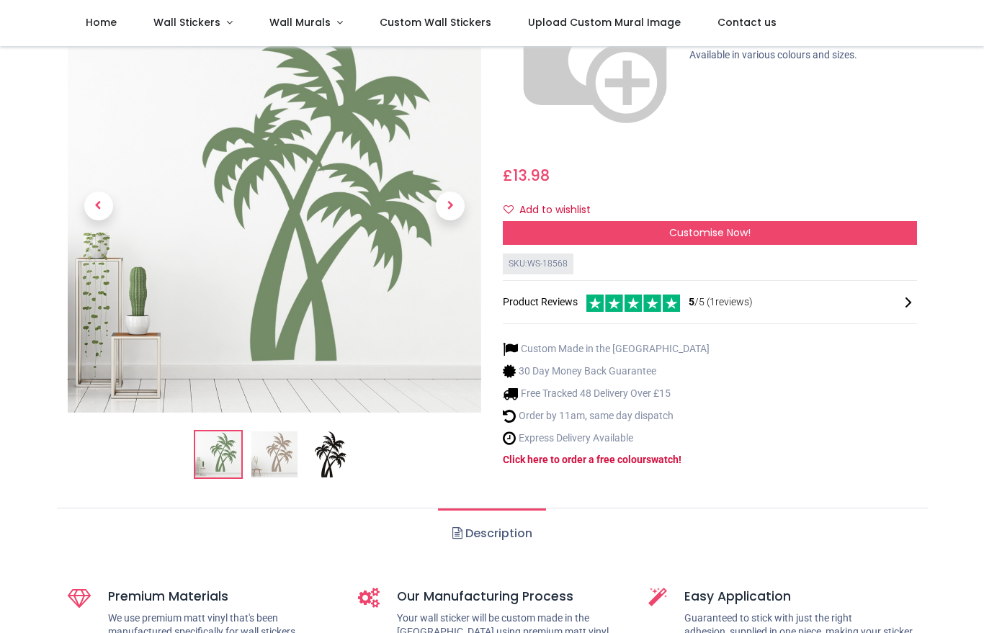
click at [279, 432] on img at bounding box center [275, 455] width 46 height 46
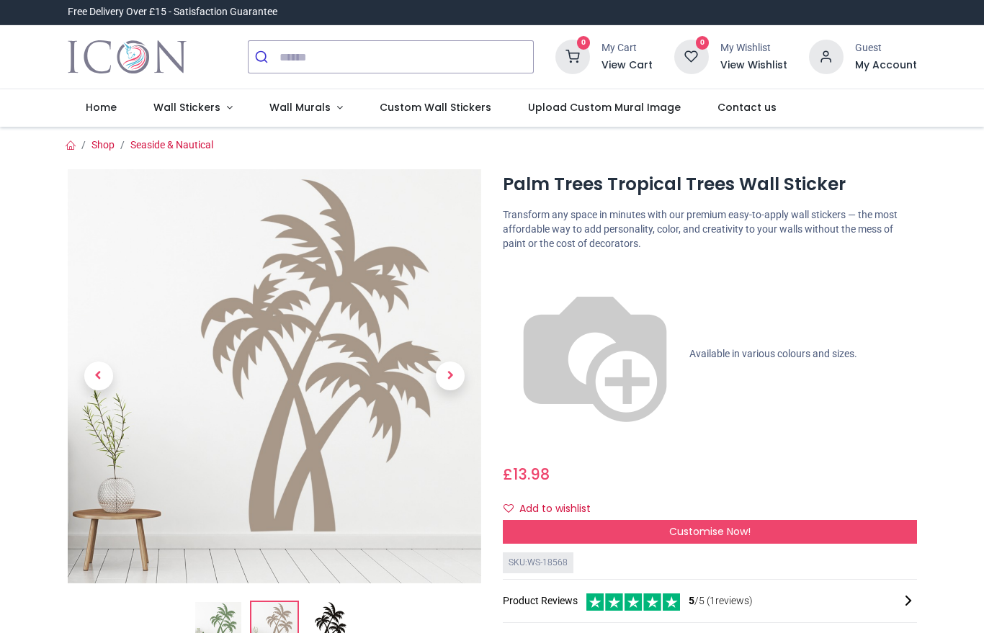
scroll to position [3, 0]
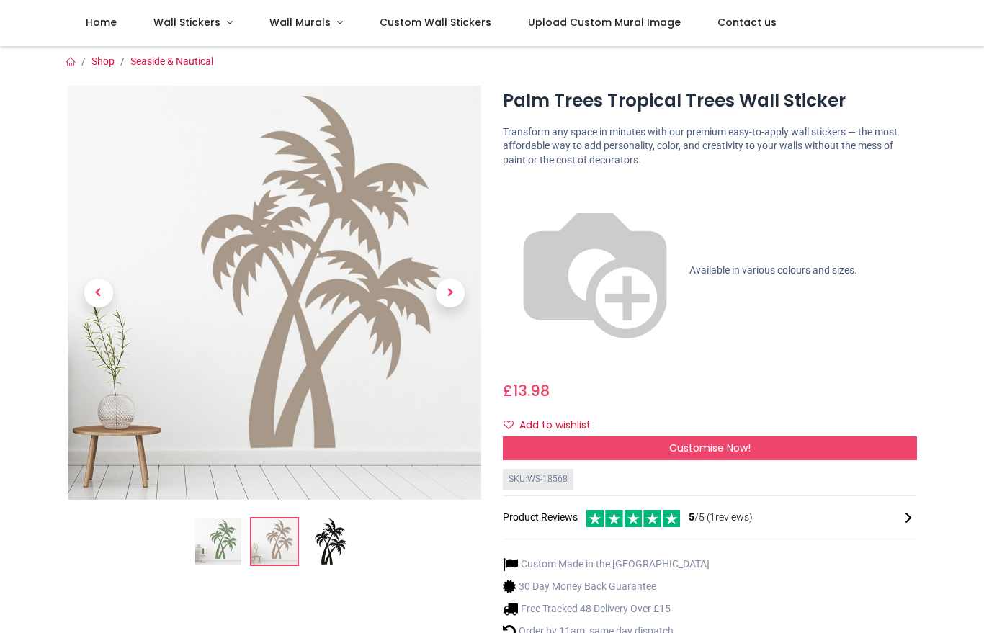
click at [321, 540] on img at bounding box center [331, 542] width 46 height 46
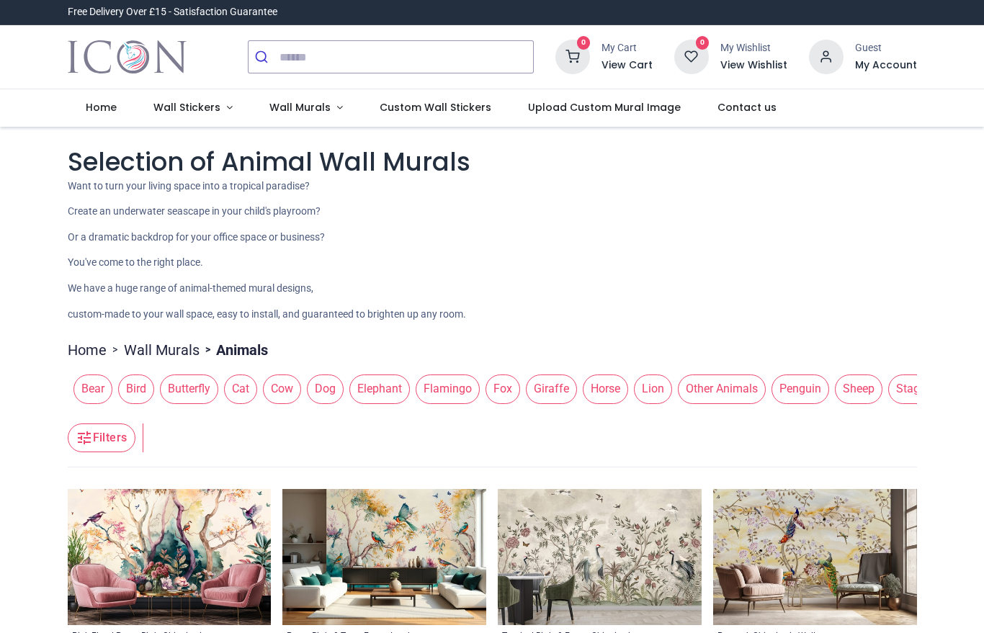
click at [722, 375] on span "Other Animals" at bounding box center [722, 389] width 88 height 29
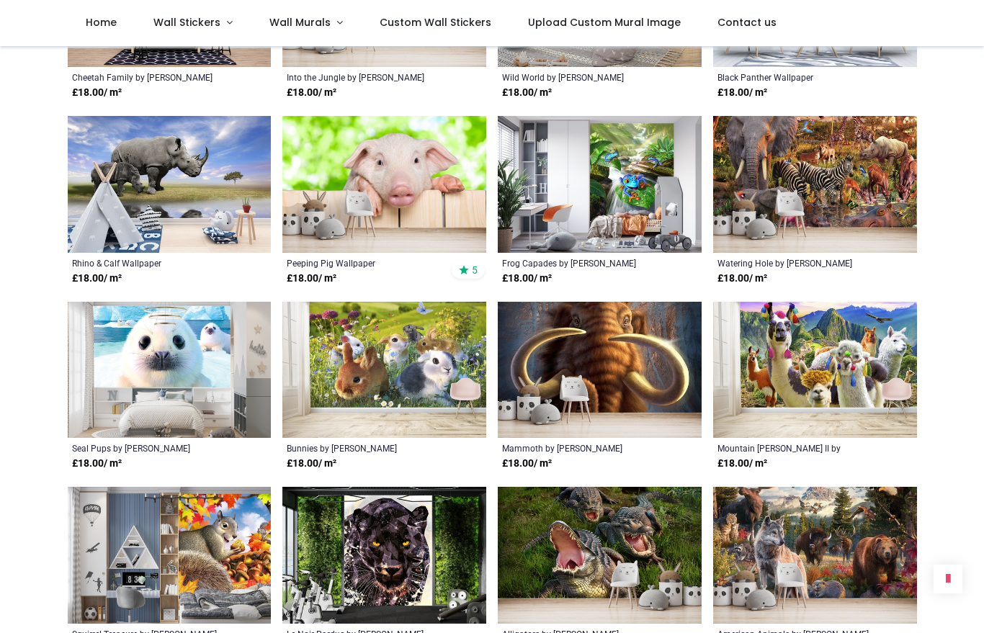
scroll to position [1035, 0]
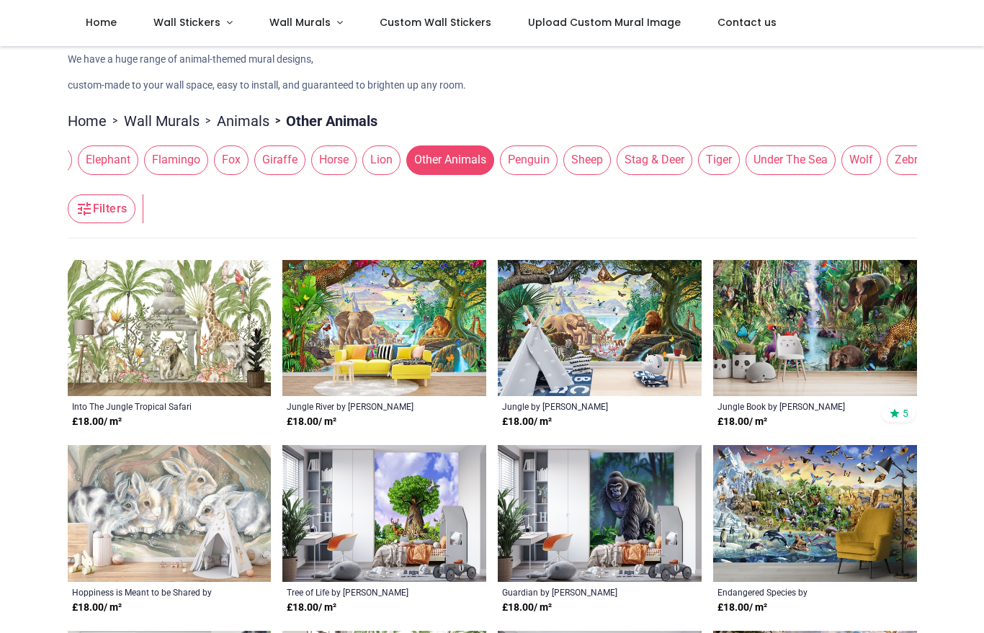
scroll to position [0, 274]
click at [677, 156] on span "Stag & Deer" at bounding box center [653, 160] width 76 height 29
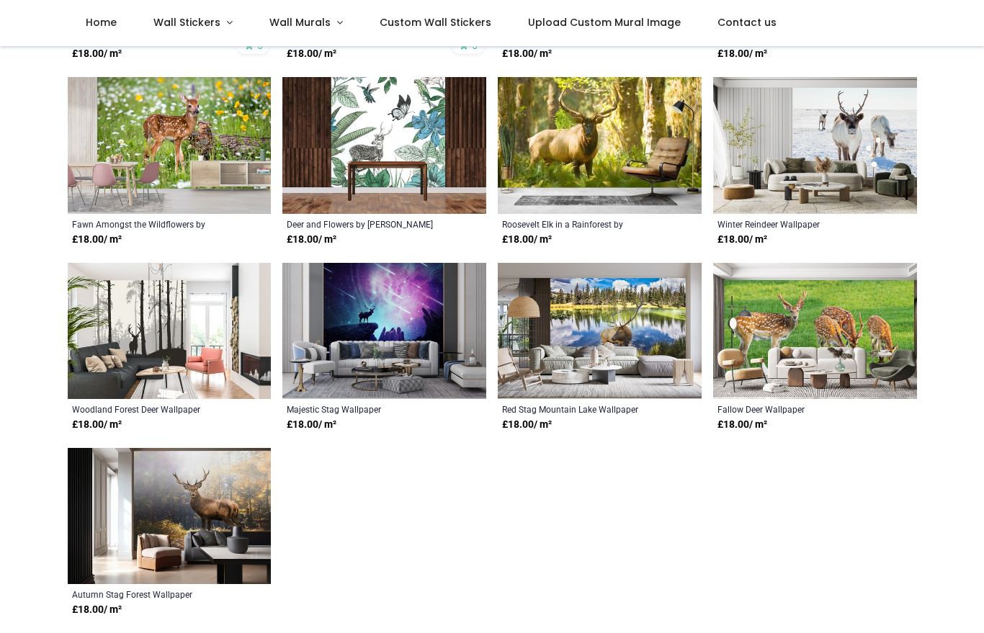
scroll to position [518, 0]
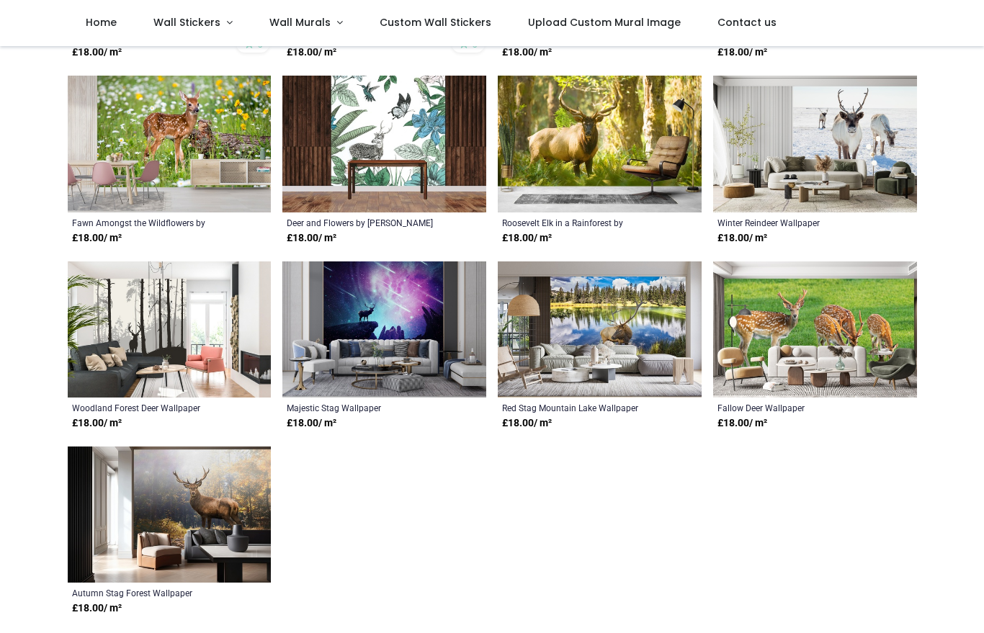
click at [138, 329] on img at bounding box center [170, 330] width 204 height 136
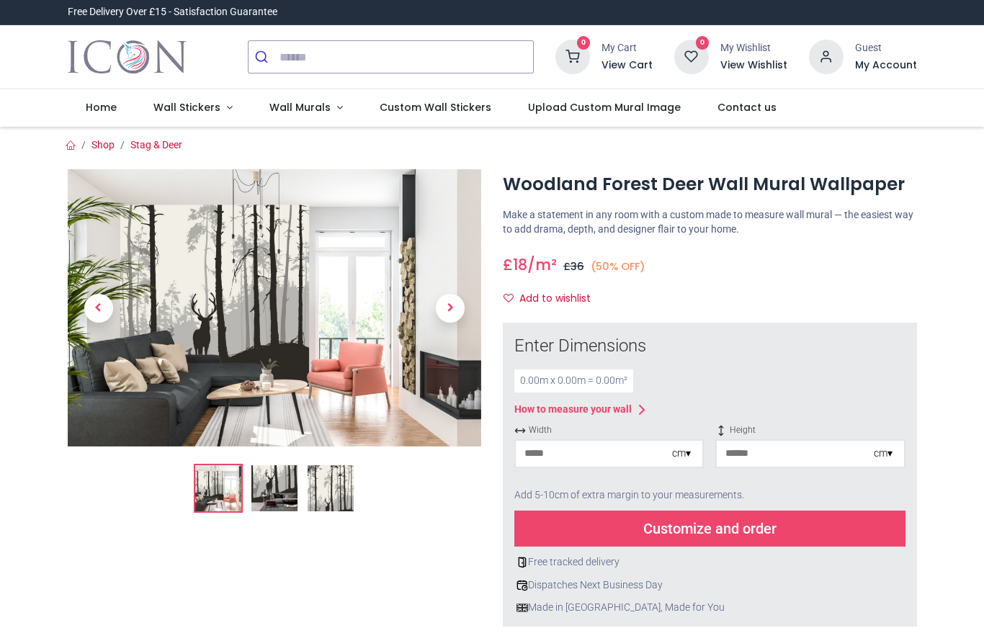
click at [337, 502] on img at bounding box center [331, 489] width 46 height 46
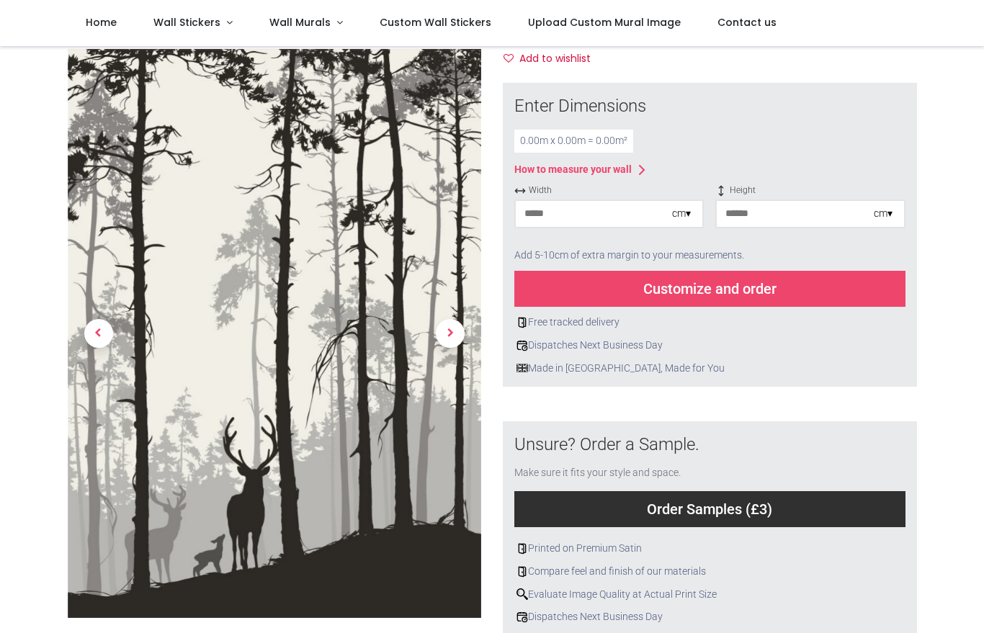
scroll to position [177, 0]
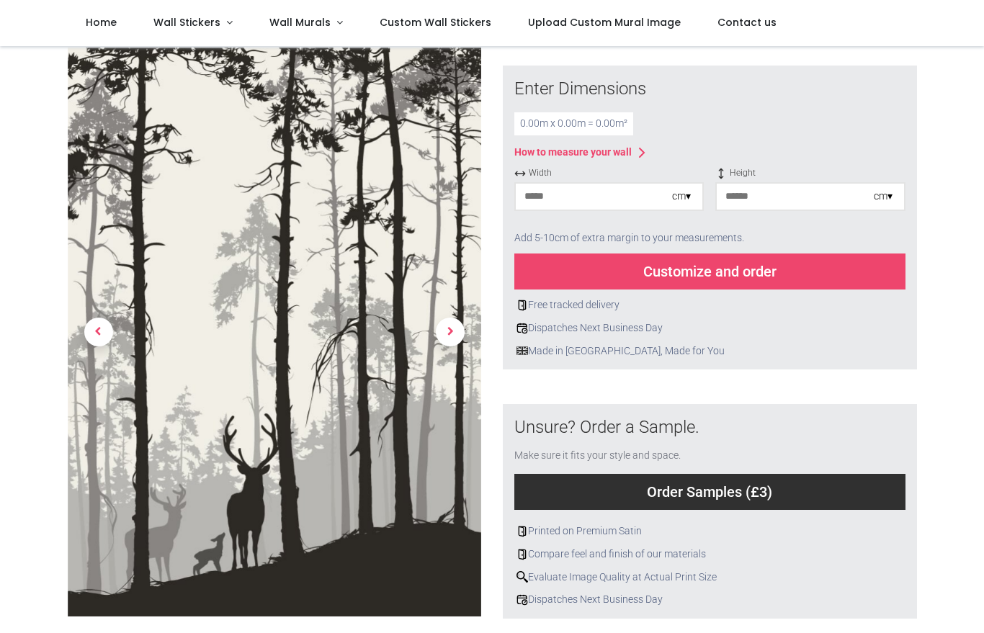
click at [456, 365] on link at bounding box center [450, 332] width 62 height 398
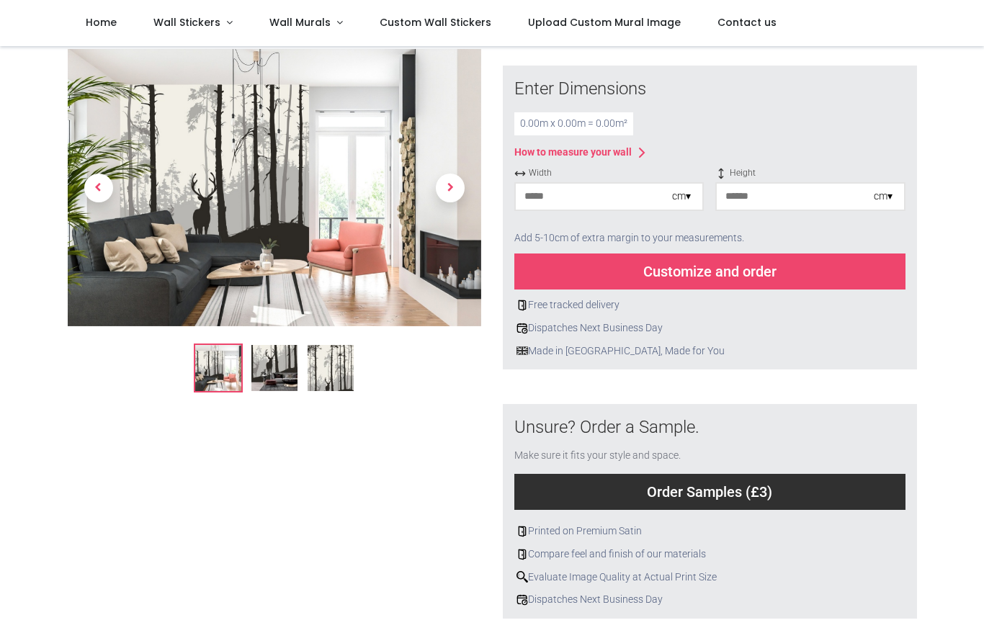
click at [579, 197] on input "number" at bounding box center [594, 197] width 156 height 26
type input "**"
click at [765, 195] on input "number" at bounding box center [795, 197] width 156 height 26
type input "***"
click at [830, 331] on div "Free tracked delivery Dispatches Next Business Day Made in [GEOGRAPHIC_DATA], M…" at bounding box center [710, 324] width 391 height 68
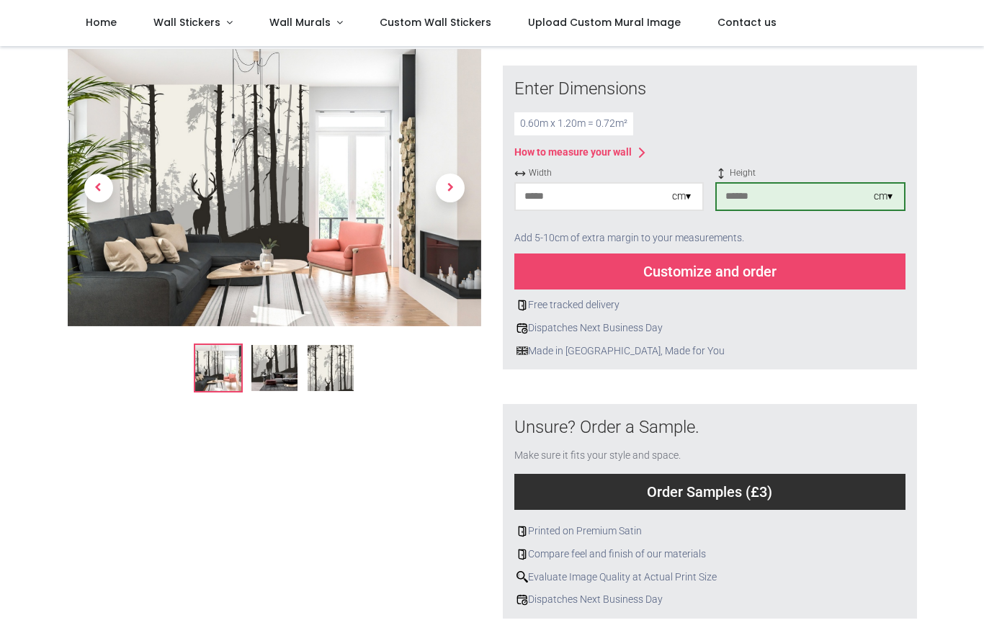
click at [736, 265] on div "Customize and order" at bounding box center [710, 272] width 391 height 36
click at [576, 188] on input "**" at bounding box center [594, 197] width 156 height 26
type input "*"
type input "***"
click at [718, 266] on div "Customize and order" at bounding box center [710, 272] width 391 height 36
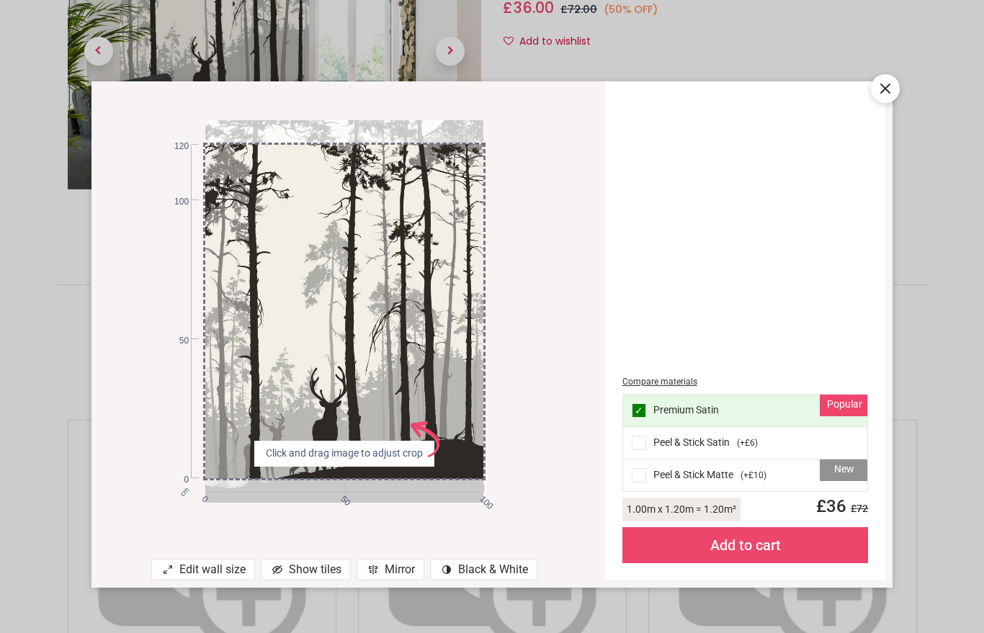
click at [894, 78] on div at bounding box center [885, 88] width 29 height 29
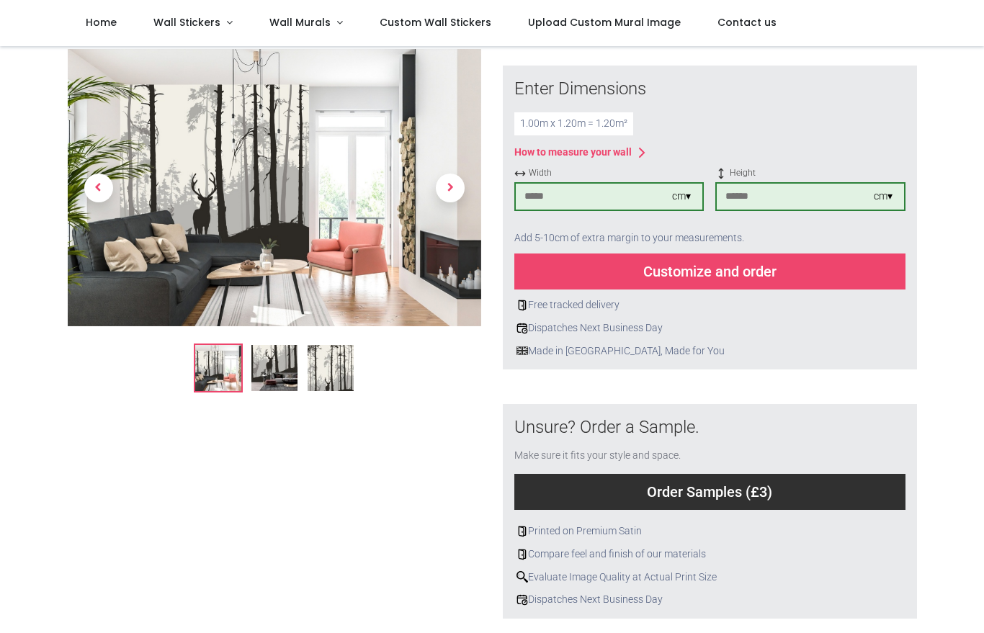
click at [784, 192] on input "***" at bounding box center [795, 197] width 156 height 26
type input "***"
click at [722, 269] on div "Customize and order" at bounding box center [710, 272] width 391 height 36
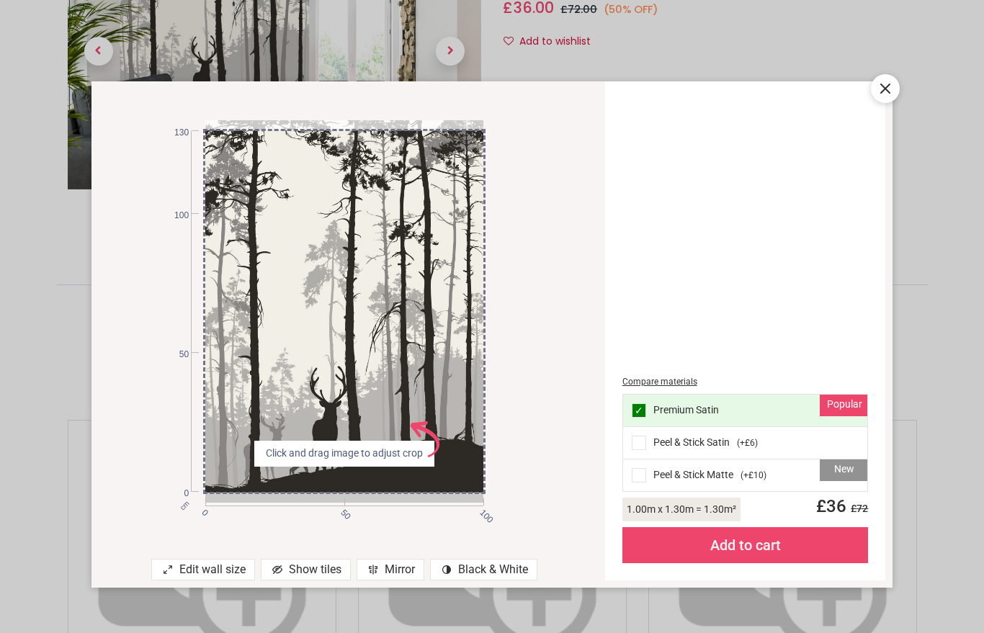
click at [887, 84] on icon at bounding box center [885, 88] width 17 height 17
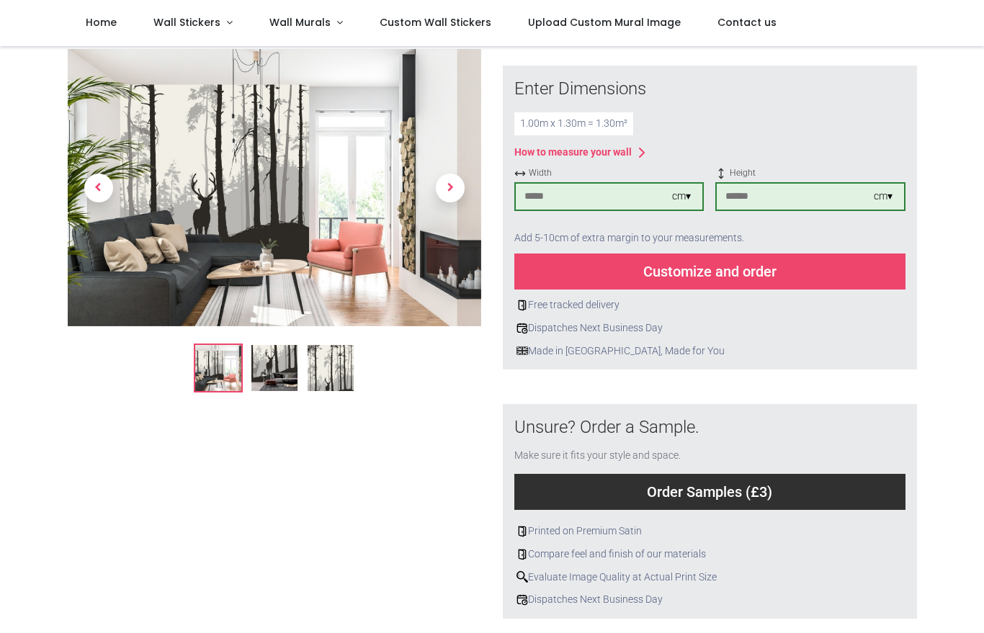
click at [271, 365] on img at bounding box center [275, 369] width 46 height 46
